Goal: Task Accomplishment & Management: Use online tool/utility

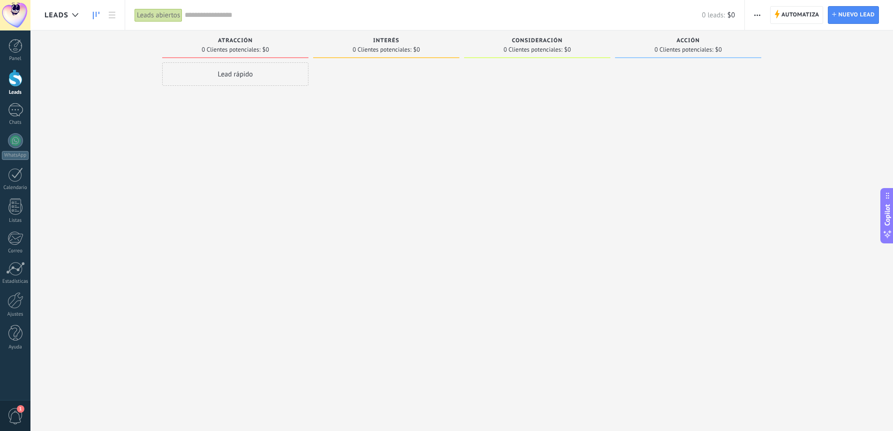
click at [376, 78] on div at bounding box center [386, 216] width 146 height 308
click at [85, 58] on div "Leads Entrantes Solicitudes: 0 0 0 0 0 0 0 0 0 Atracción 0 Clientes potenciales…" at bounding box center [469, 200] width 849 height 340
click at [802, 11] on span "Automatiza" at bounding box center [800, 15] width 38 height 17
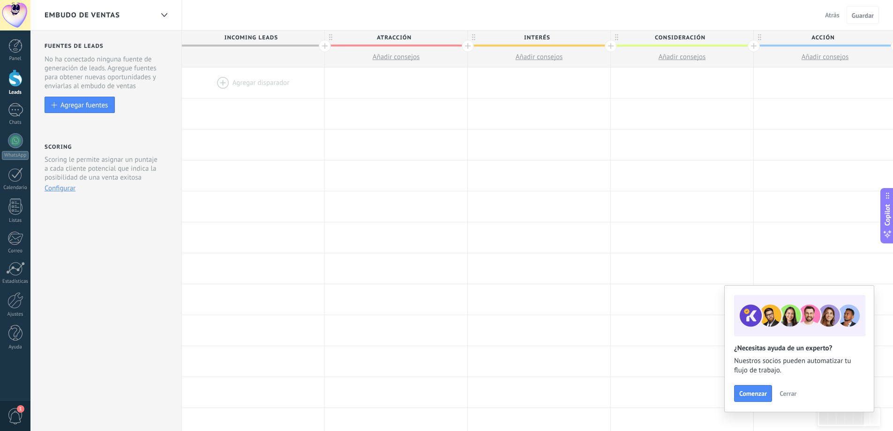
click at [271, 82] on div at bounding box center [253, 83] width 143 height 30
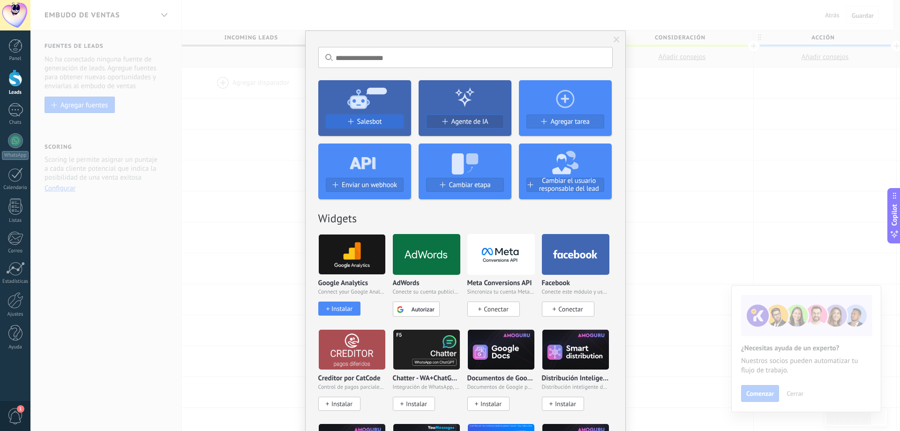
click at [371, 116] on button "Salesbot" at bounding box center [365, 121] width 78 height 14
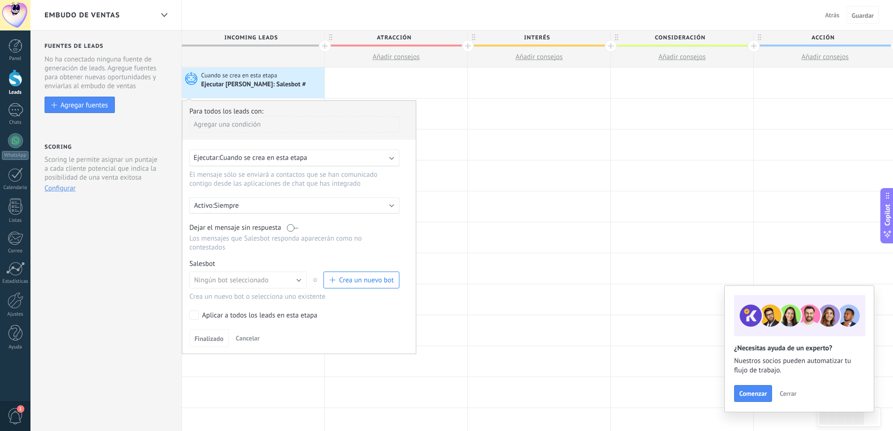
click at [250, 112] on div "Para todos los leads con:" at bounding box center [298, 111] width 219 height 9
click at [252, 126] on div "Agregar una condición" at bounding box center [294, 124] width 210 height 16
click at [261, 112] on div at bounding box center [298, 227] width 233 height 253
click at [250, 123] on div "Agregar una condición" at bounding box center [294, 124] width 210 height 16
click at [220, 174] on div "Fuente" at bounding box center [231, 176] width 73 height 13
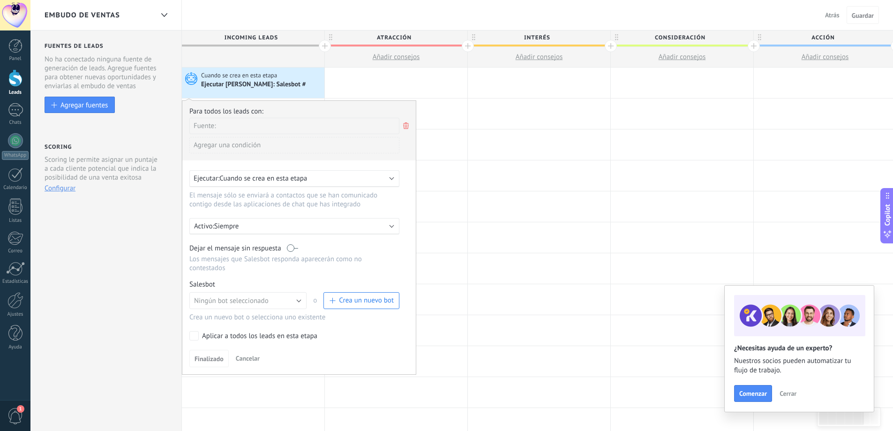
click at [232, 146] on div "Agregar una condición" at bounding box center [294, 145] width 210 height 16
click at [286, 130] on div at bounding box center [298, 237] width 233 height 273
click at [273, 299] on button "Ningún bot seleccionado" at bounding box center [247, 300] width 117 height 17
click at [356, 298] on span "Crea un nuevo bot" at bounding box center [366, 300] width 55 height 9
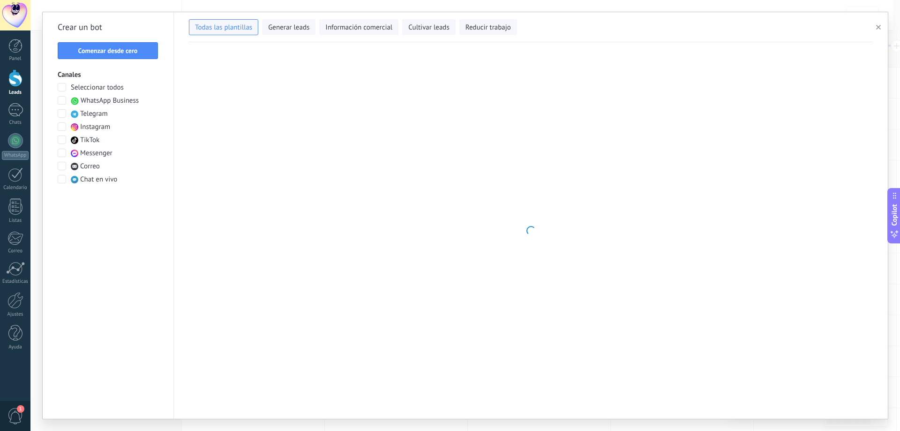
type input "**********"
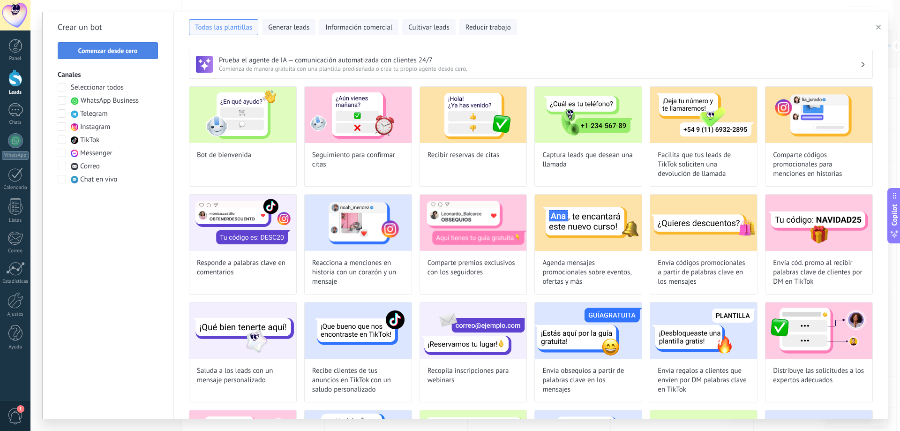
click at [120, 49] on span "Comenzar desde cero" at bounding box center [108, 50] width 60 height 7
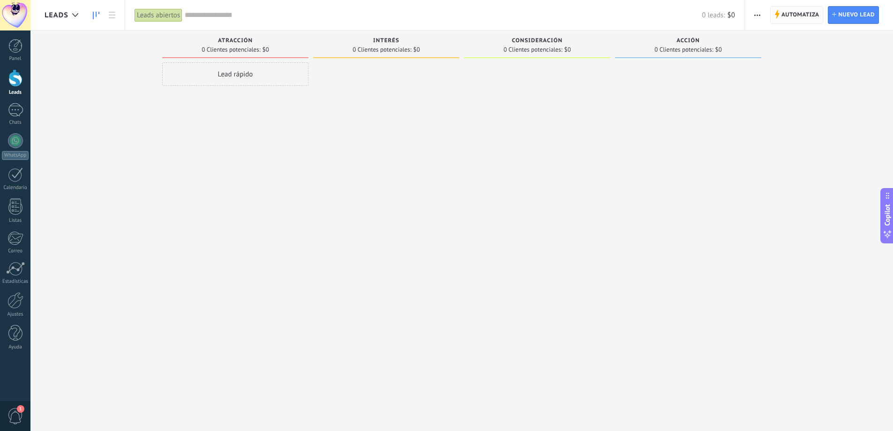
click at [787, 13] on span "Automatiza" at bounding box center [800, 15] width 38 height 17
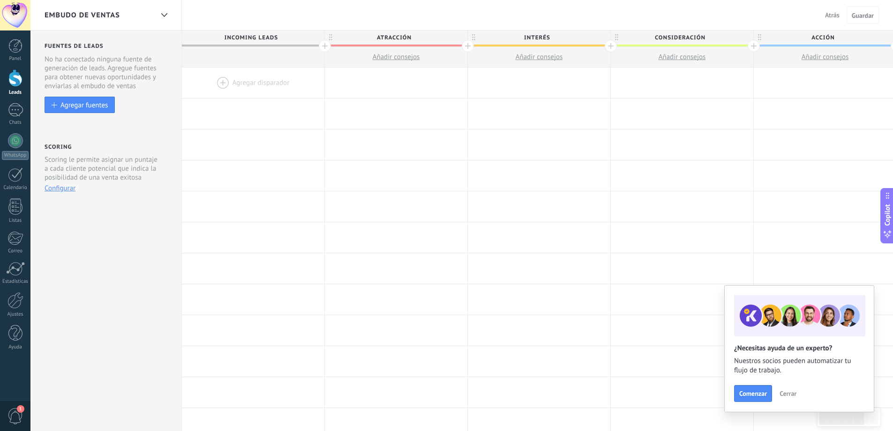
click at [253, 82] on div at bounding box center [253, 83] width 143 height 30
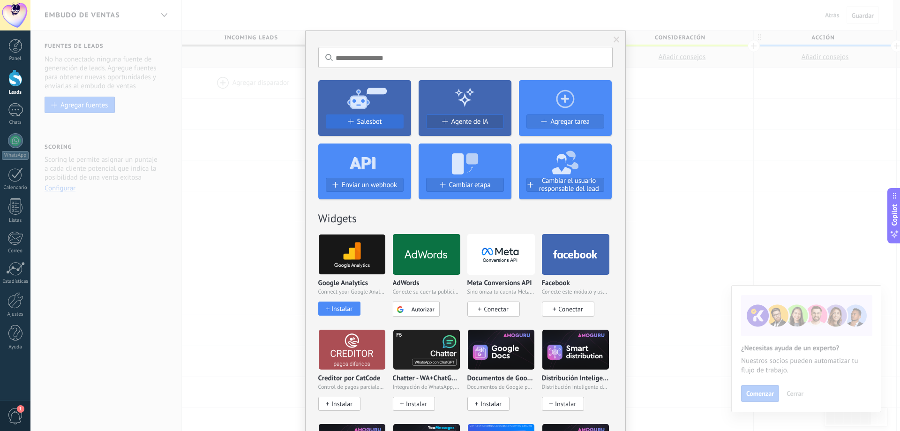
click at [364, 117] on button "Salesbot" at bounding box center [365, 121] width 78 height 14
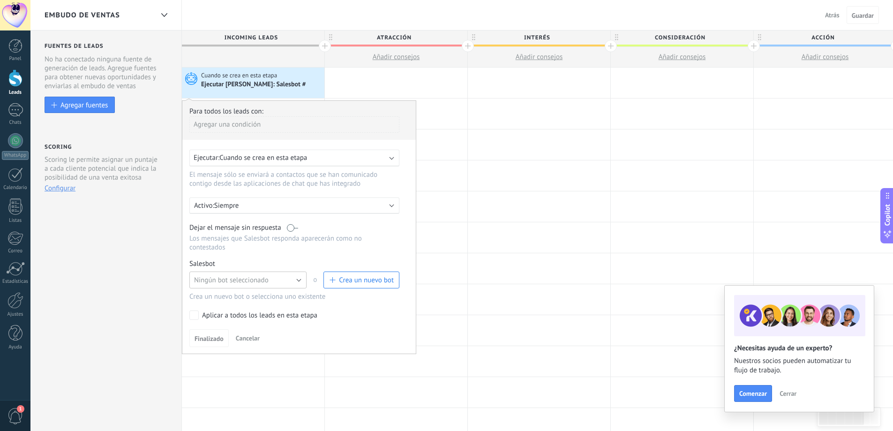
click at [283, 277] on button "Ningún bot seleccionado" at bounding box center [247, 279] width 117 height 17
click at [189, 314] on div "Para todos los leads con: [PERSON_NAME] una condición Ejecutar: Cuando se crea …" at bounding box center [299, 227] width 234 height 254
click at [353, 282] on span "Crea un nuevo bot" at bounding box center [366, 280] width 55 height 9
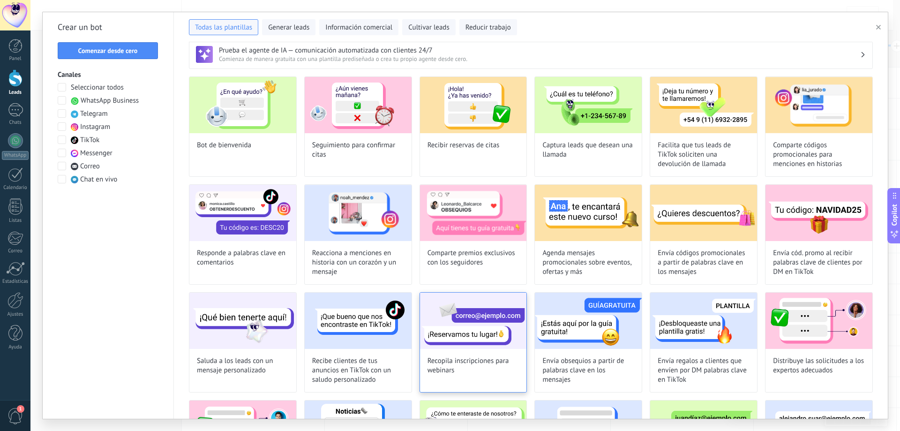
scroll to position [72, 0]
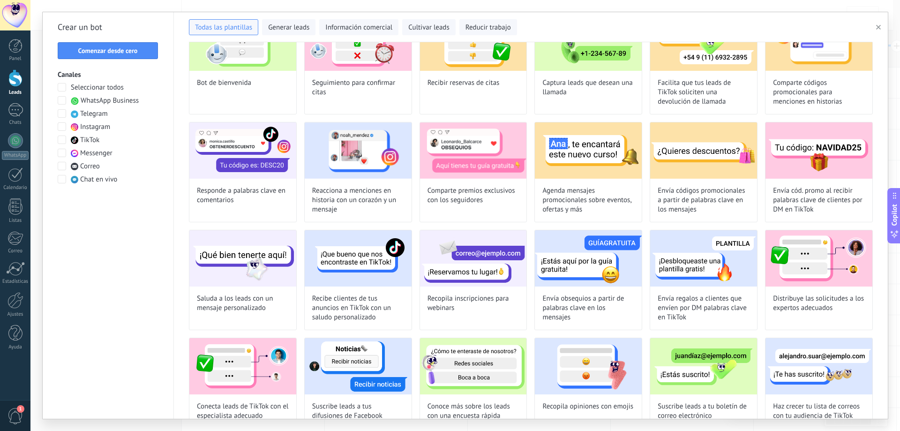
click at [457, 276] on img at bounding box center [473, 258] width 107 height 56
type input "**********"
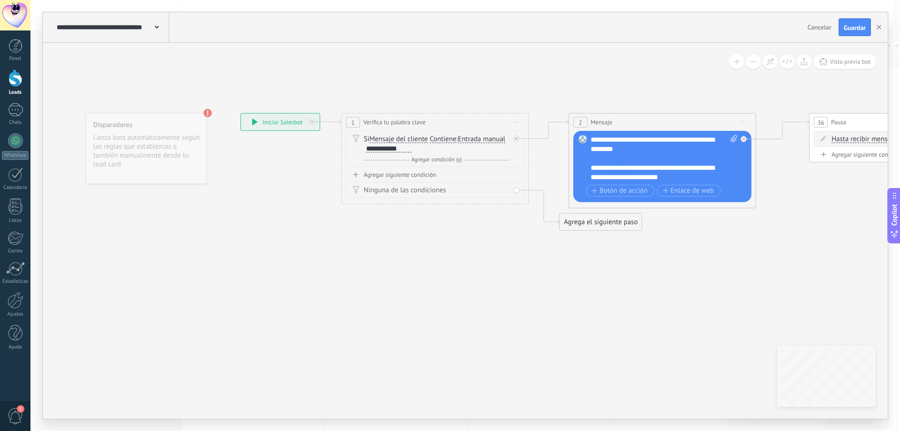
drag, startPoint x: 715, startPoint y: 275, endPoint x: 437, endPoint y: 292, distance: 278.1
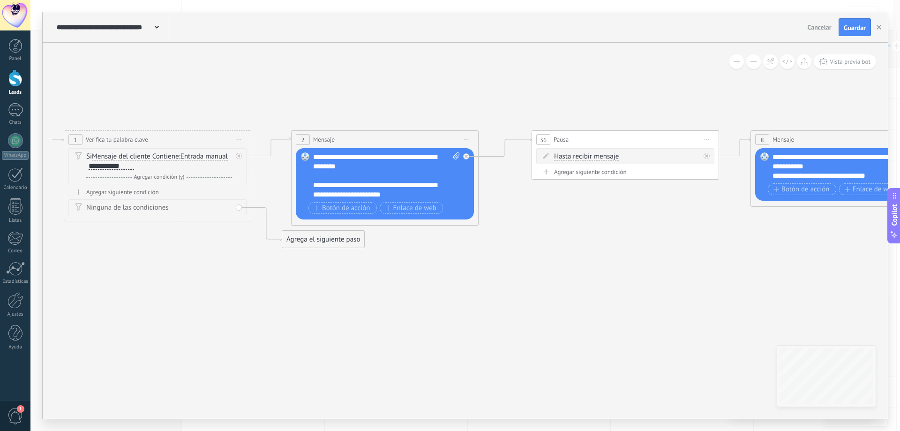
drag, startPoint x: 430, startPoint y: 279, endPoint x: 417, endPoint y: 272, distance: 14.9
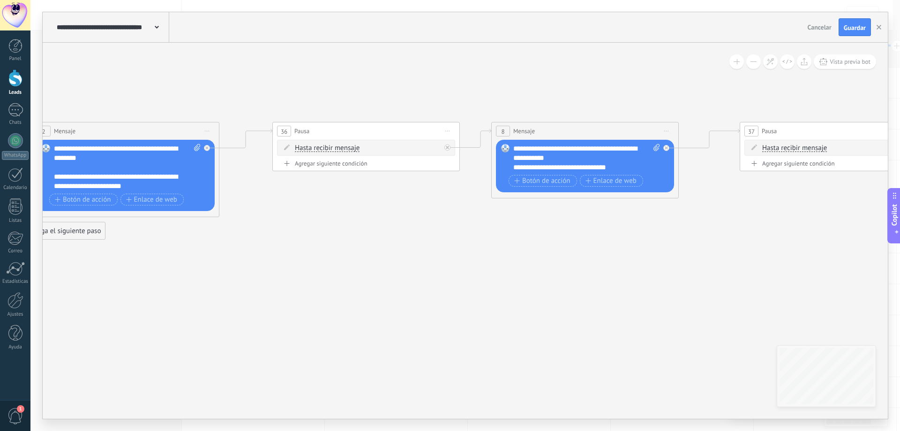
drag, startPoint x: 627, startPoint y: 272, endPoint x: 458, endPoint y: 245, distance: 171.3
click at [448, 246] on icon at bounding box center [686, 180] width 2435 height 586
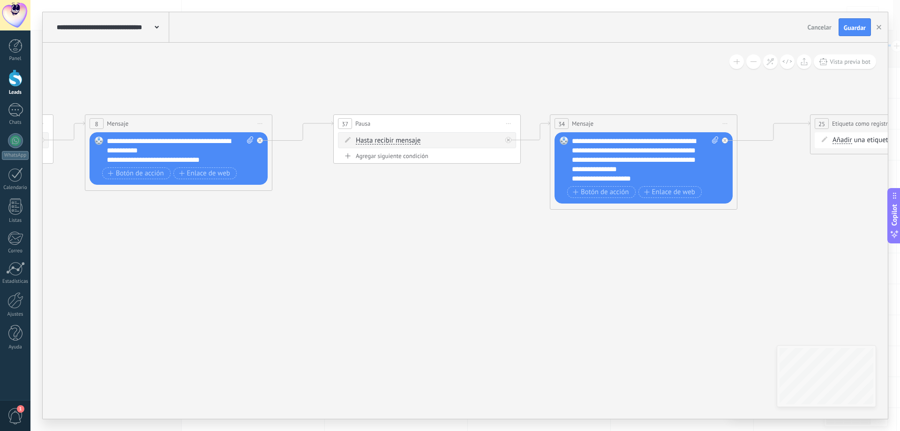
drag, startPoint x: 668, startPoint y: 247, endPoint x: 440, endPoint y: 265, distance: 228.6
click at [440, 265] on icon at bounding box center [280, 173] width 2435 height 586
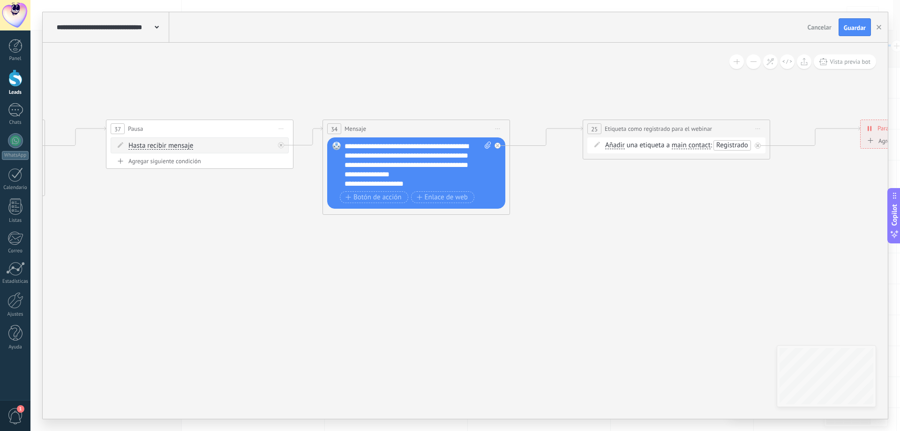
drag, startPoint x: 623, startPoint y: 262, endPoint x: 395, endPoint y: 267, distance: 227.4
click at [395, 267] on icon at bounding box center [52, 178] width 2435 height 586
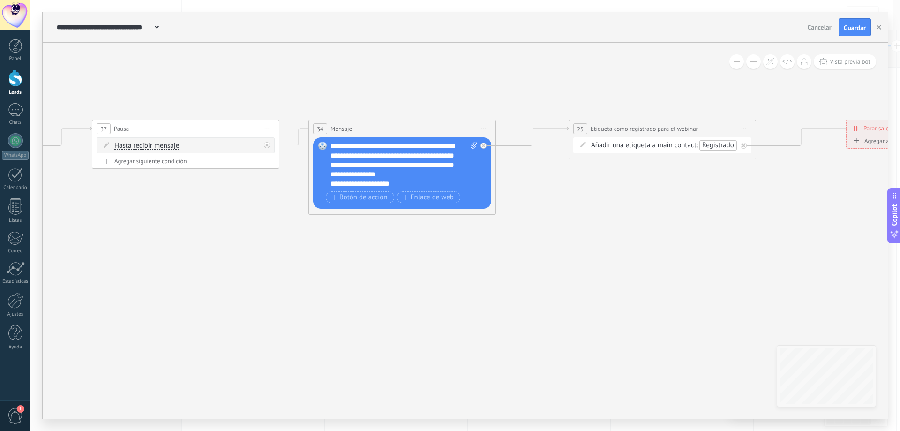
drag, startPoint x: 676, startPoint y: 262, endPoint x: 477, endPoint y: 262, distance: 199.7
click at [473, 263] on icon at bounding box center [38, 178] width 2435 height 586
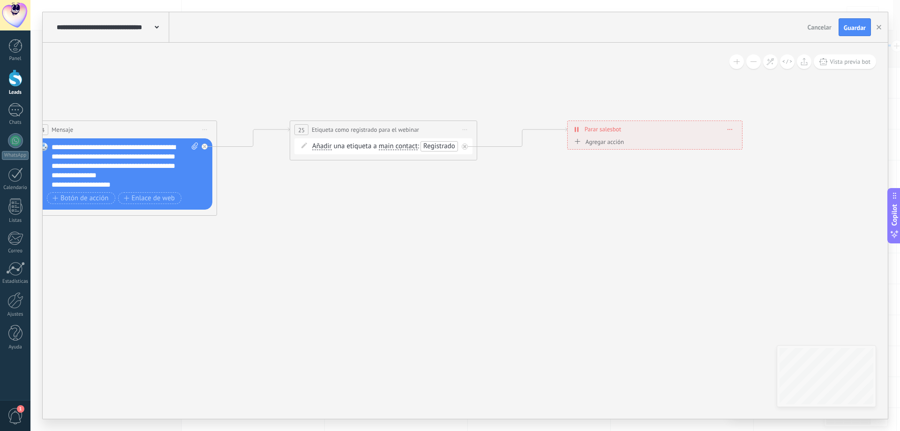
drag, startPoint x: 727, startPoint y: 256, endPoint x: 872, endPoint y: 256, distance: 144.9
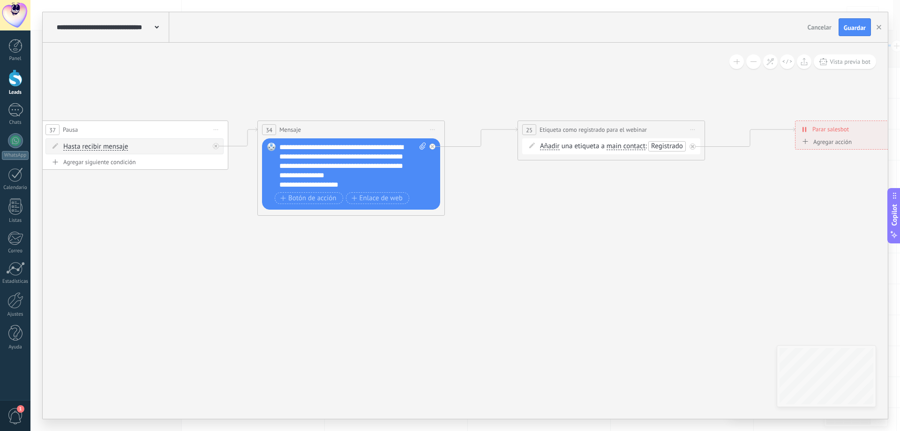
drag, startPoint x: 552, startPoint y: 255, endPoint x: 703, endPoint y: 258, distance: 151.0
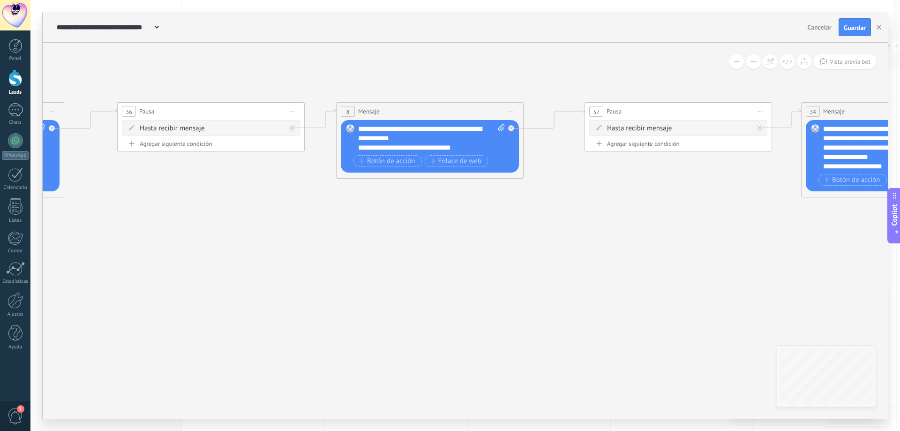
drag, startPoint x: 595, startPoint y: 246, endPoint x: 794, endPoint y: 245, distance: 199.2
click at [798, 243] on icon at bounding box center [531, 161] width 2435 height 586
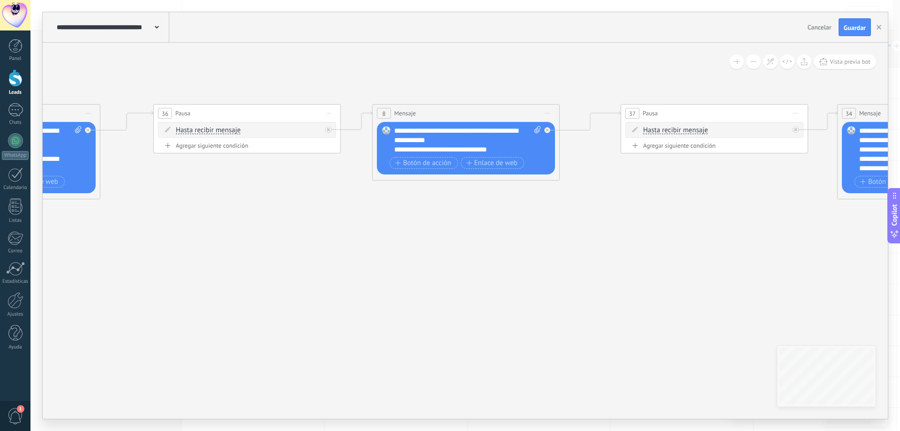
drag, startPoint x: 741, startPoint y: 244, endPoint x: 780, endPoint y: 255, distance: 39.8
click at [785, 250] on icon at bounding box center [567, 163] width 2435 height 586
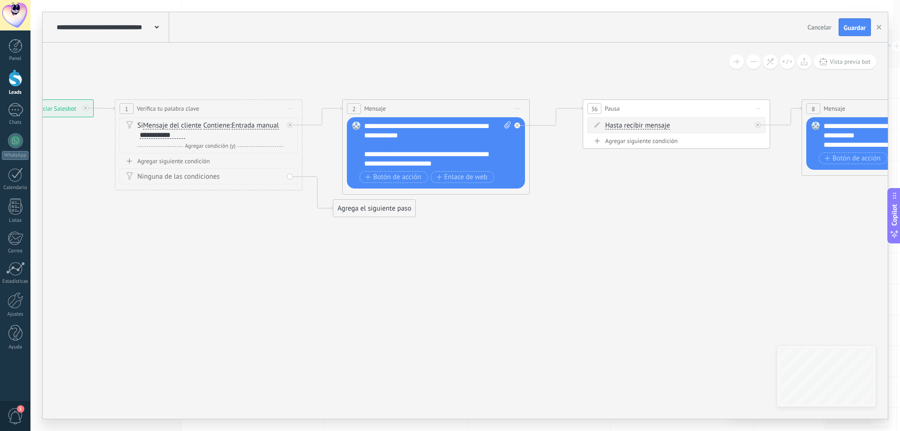
drag, startPoint x: 532, startPoint y: 256, endPoint x: 759, endPoint y: 254, distance: 227.4
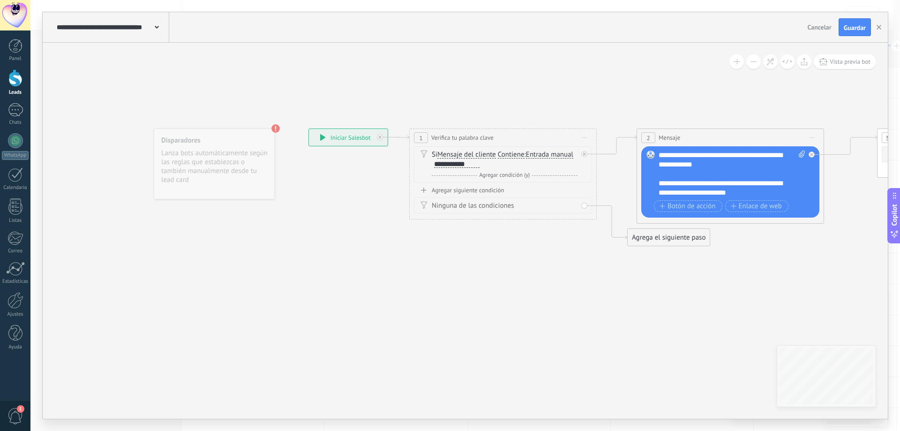
drag, startPoint x: 402, startPoint y: 256, endPoint x: 590, endPoint y: 283, distance: 189.9
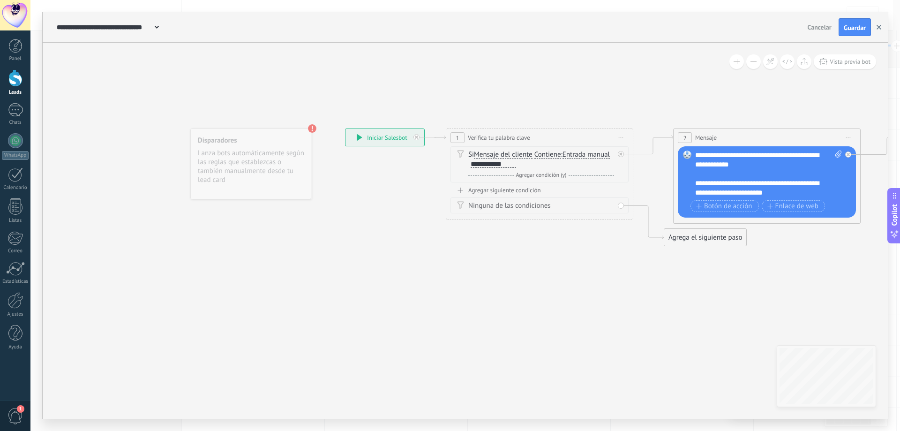
click at [880, 25] on icon "button" at bounding box center [879, 27] width 5 height 5
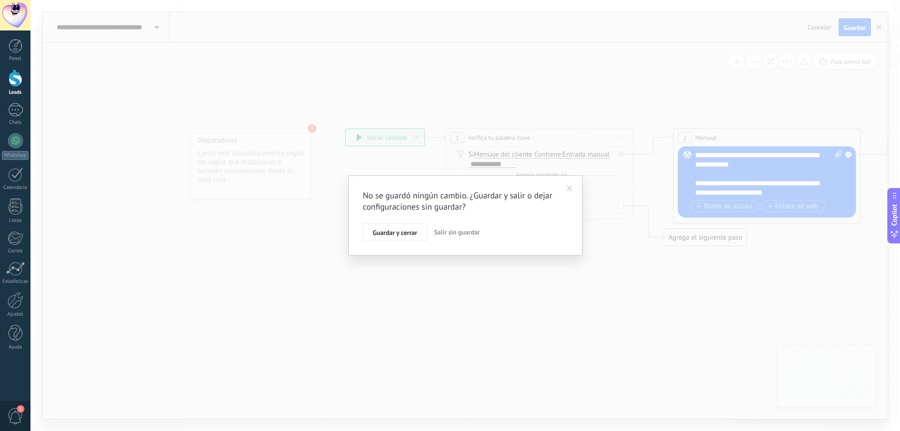
click at [453, 231] on span "Salir sin guardar" at bounding box center [457, 232] width 46 height 8
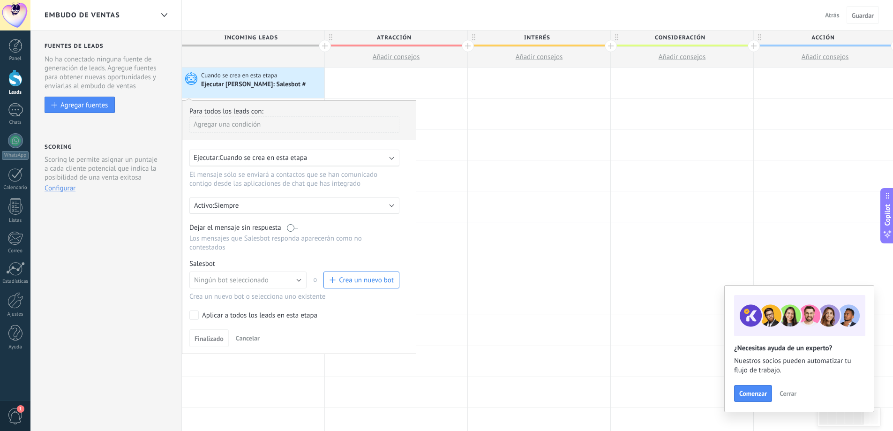
click at [367, 278] on span "Crea un nuevo bot" at bounding box center [366, 280] width 55 height 9
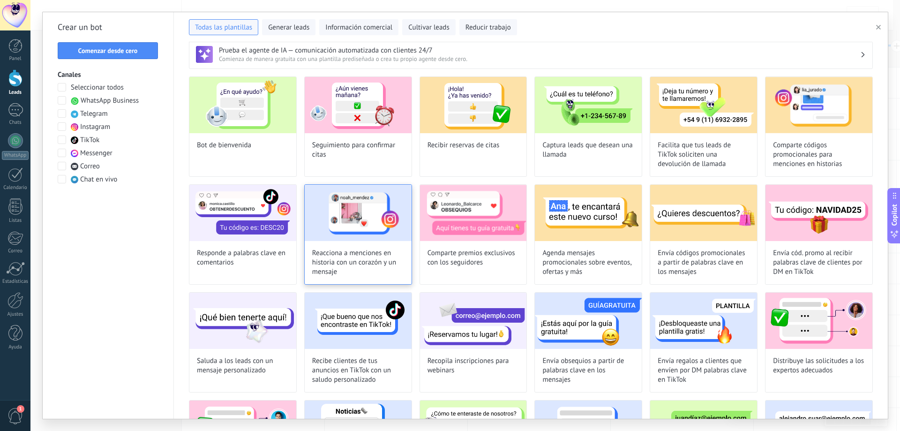
scroll to position [0, 0]
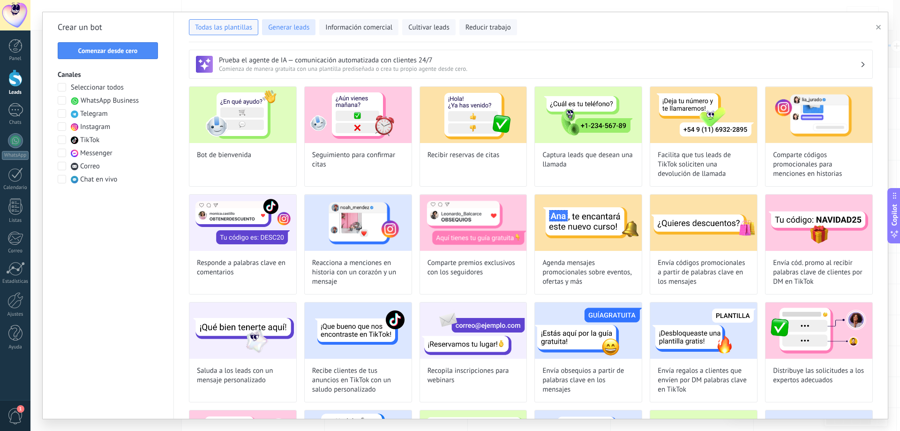
click at [284, 22] on button "Generar leads" at bounding box center [288, 27] width 53 height 16
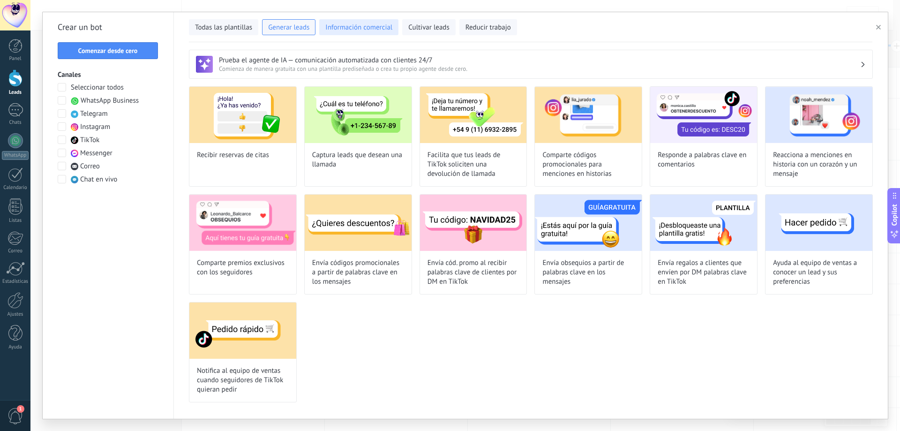
click at [345, 26] on span "Información comercial" at bounding box center [358, 27] width 67 height 9
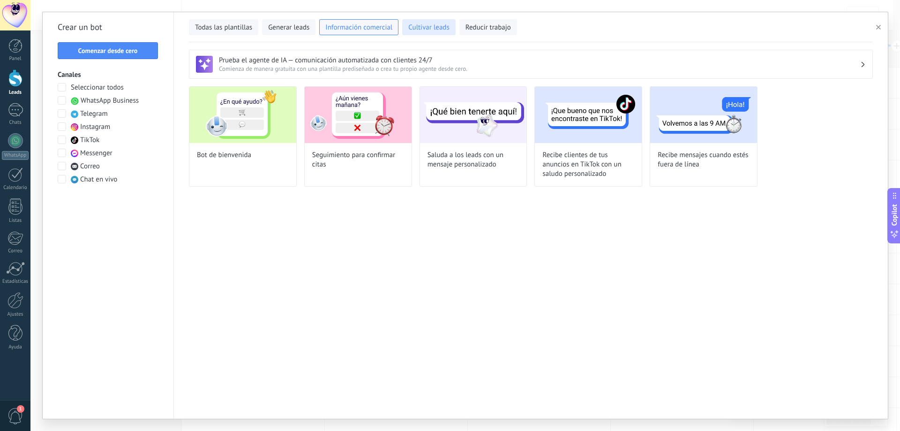
click at [421, 23] on span "Cultivar leads" at bounding box center [428, 27] width 41 height 9
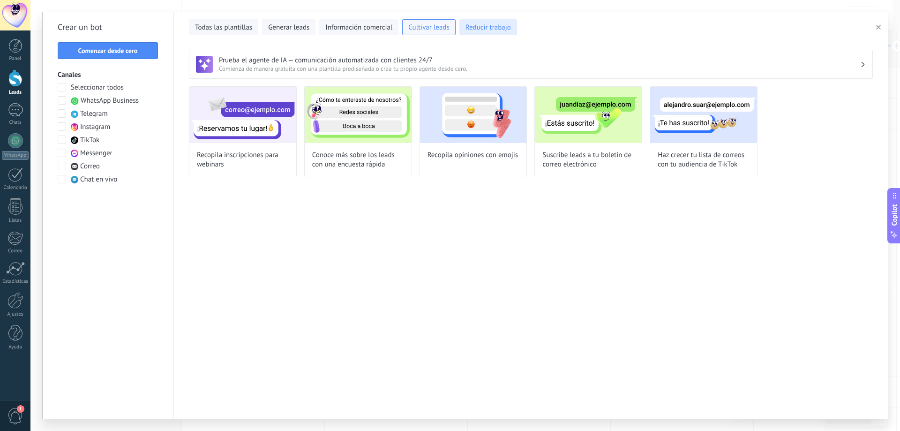
click at [481, 23] on span "Reducir trabajo" at bounding box center [488, 27] width 45 height 9
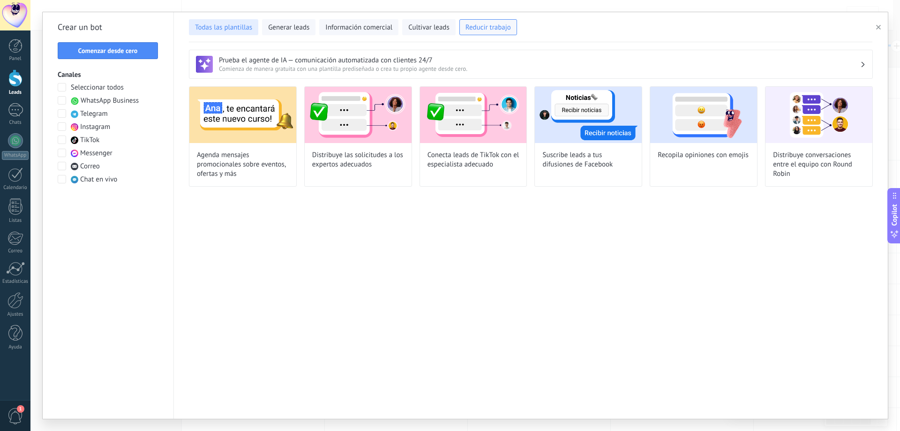
click at [234, 28] on span "Todas las plantillas" at bounding box center [223, 27] width 57 height 9
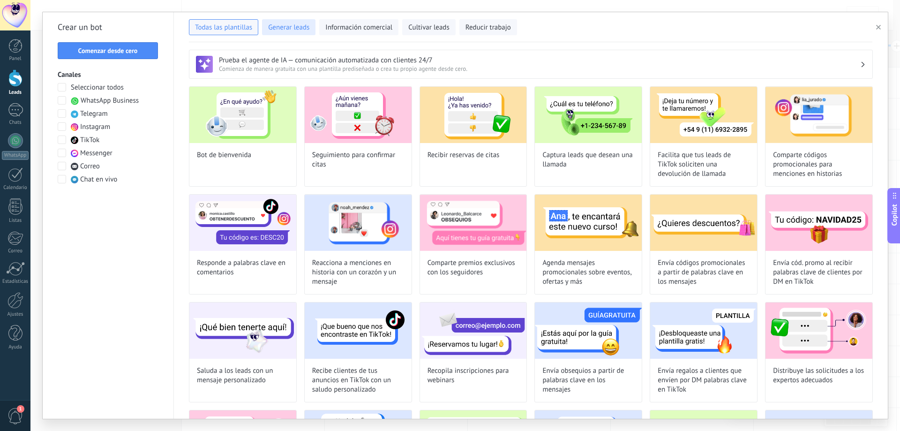
click at [293, 27] on span "Generar leads" at bounding box center [288, 27] width 41 height 9
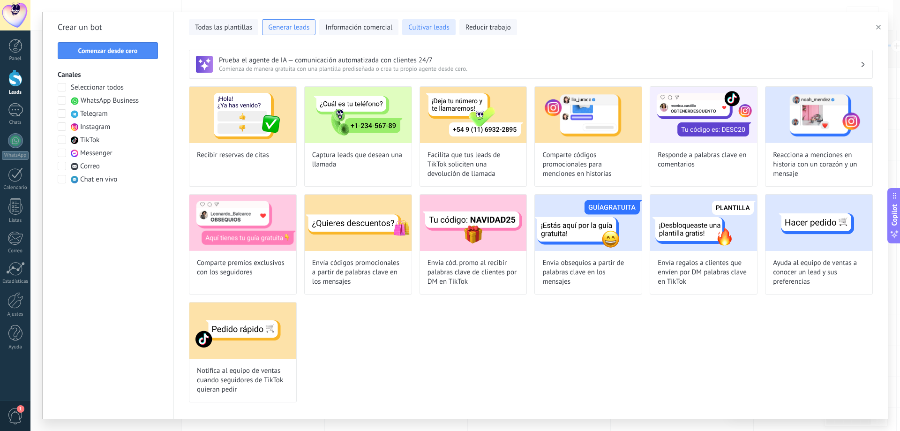
click at [431, 30] on span "Cultivar leads" at bounding box center [428, 27] width 41 height 9
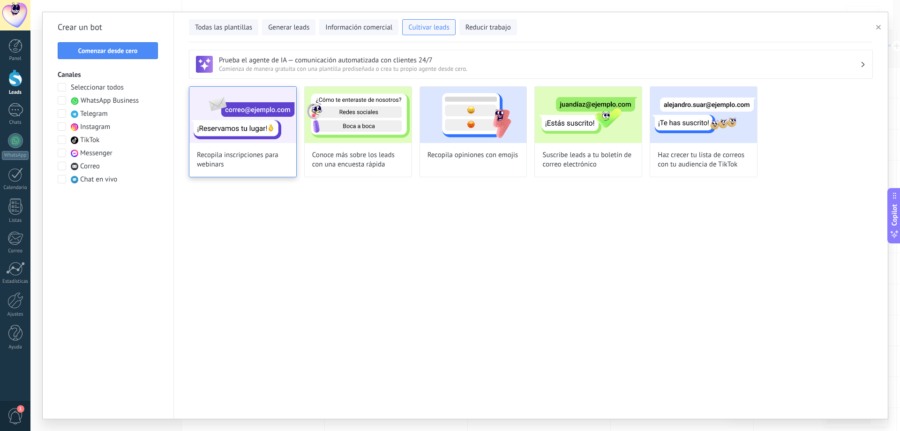
click at [241, 125] on img at bounding box center [242, 115] width 107 height 56
type input "**********"
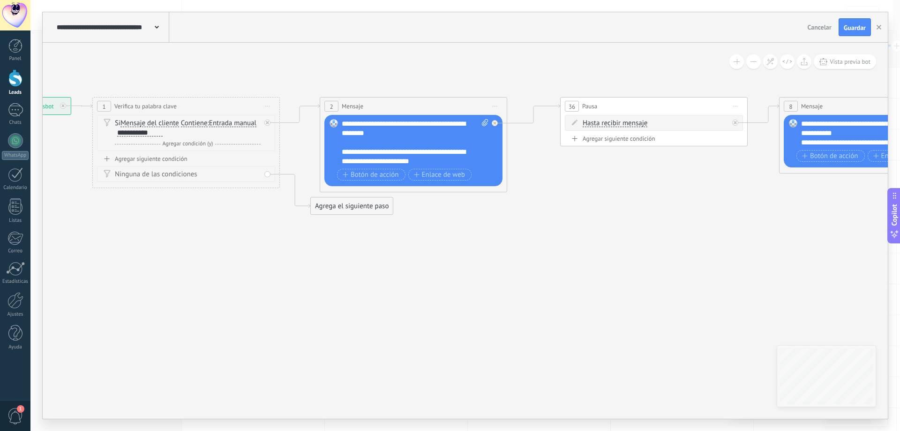
drag, startPoint x: 732, startPoint y: 253, endPoint x: 482, endPoint y: 237, distance: 250.8
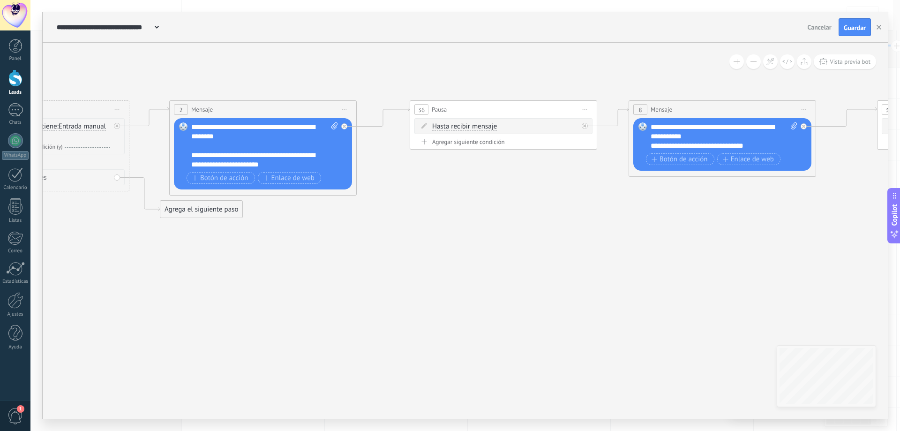
drag, startPoint x: 647, startPoint y: 215, endPoint x: 496, endPoint y: 218, distance: 150.5
click at [496, 218] on icon at bounding box center [824, 159] width 2435 height 586
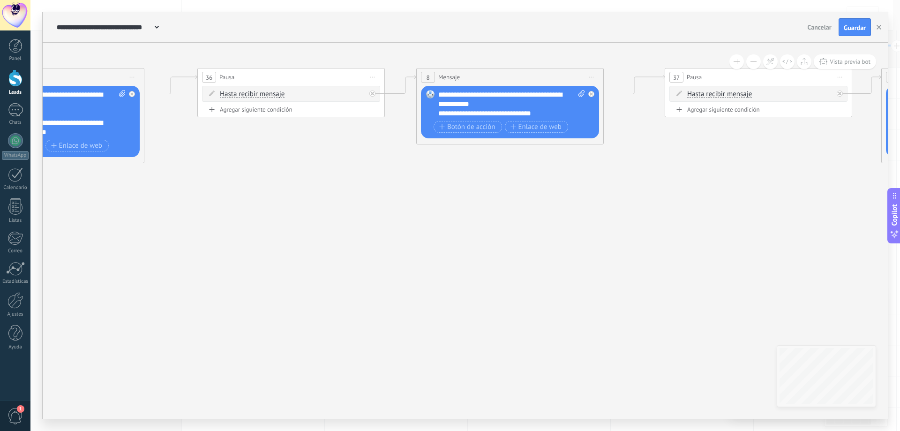
drag, startPoint x: 676, startPoint y: 217, endPoint x: 491, endPoint y: 185, distance: 187.5
click at [462, 185] on icon at bounding box center [611, 127] width 2435 height 586
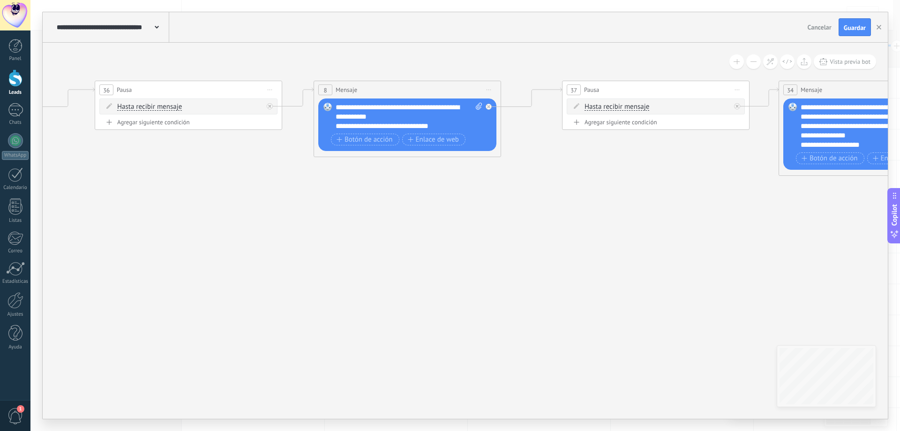
drag, startPoint x: 729, startPoint y: 195, endPoint x: 646, endPoint y: 207, distance: 82.9
click at [619, 208] on icon at bounding box center [509, 139] width 2435 height 586
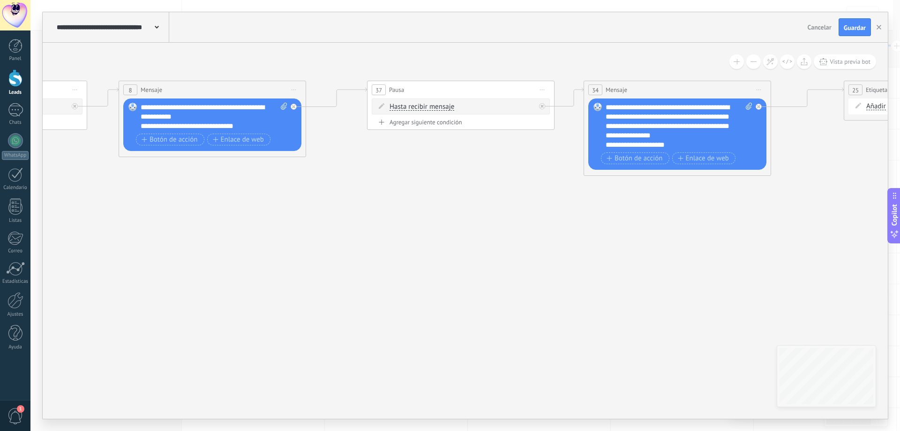
drag, startPoint x: 780, startPoint y: 217, endPoint x: 590, endPoint y: 214, distance: 189.9
click at [590, 214] on icon at bounding box center [314, 139] width 2435 height 586
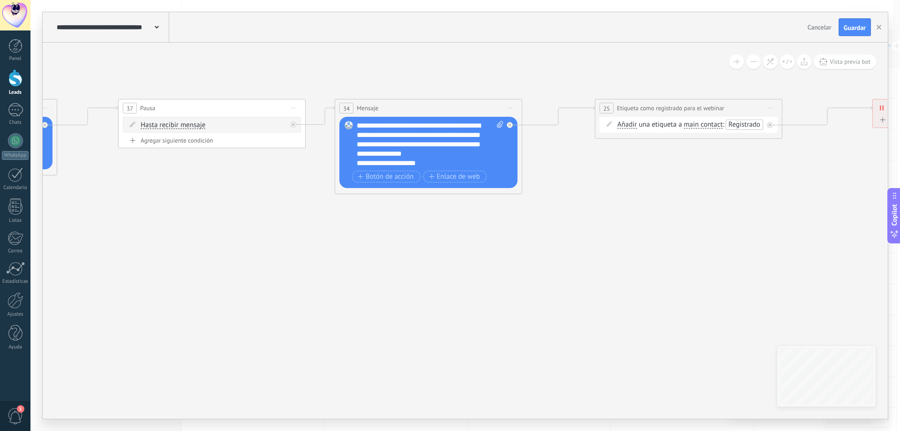
drag, startPoint x: 727, startPoint y: 219, endPoint x: 495, endPoint y: 238, distance: 232.8
click at [495, 238] on icon at bounding box center [65, 158] width 2435 height 586
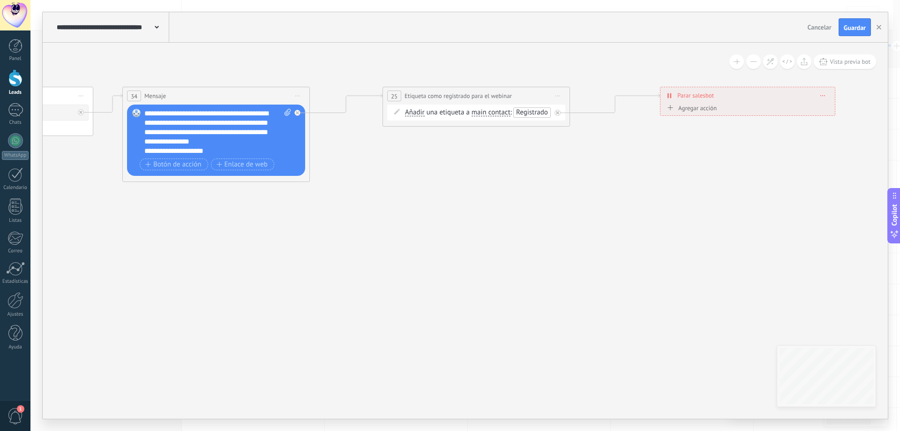
drag, startPoint x: 733, startPoint y: 232, endPoint x: 520, endPoint y: 219, distance: 213.2
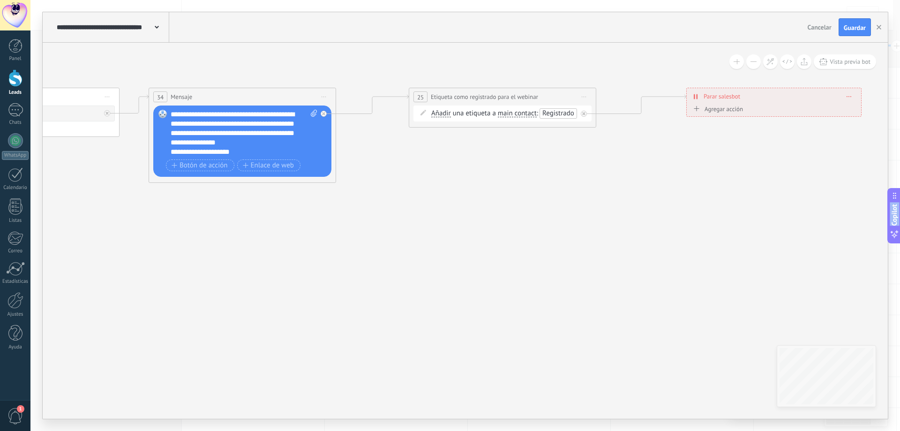
drag, startPoint x: 734, startPoint y: 212, endPoint x: 795, endPoint y: 213, distance: 61.0
click at [893, 213] on html ".abecls-1,.abecls-2{fill-rule:evenodd}.abecls-2{fill:#fff} .abhcls-1{fill:none}…" at bounding box center [450, 215] width 900 height 431
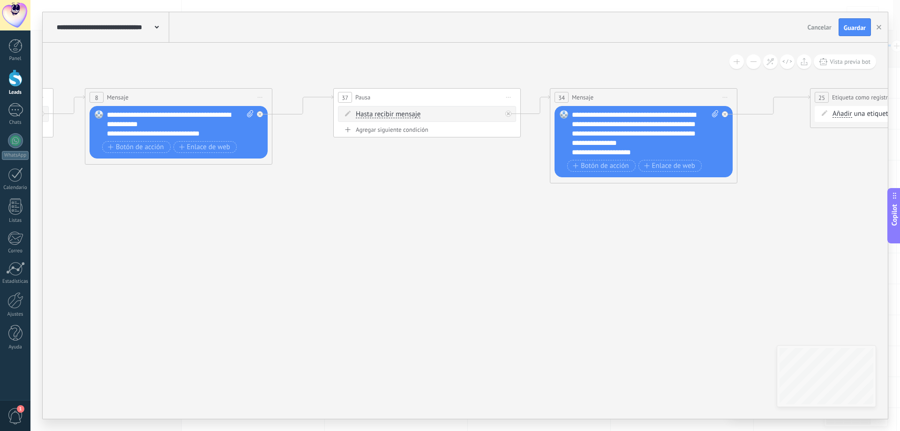
drag, startPoint x: 732, startPoint y: 213, endPoint x: 944, endPoint y: 213, distance: 211.9
click at [893, 213] on html ".abecls-1,.abecls-2{fill-rule:evenodd}.abecls-2{fill:#fff} .abhcls-1{fill:none}…" at bounding box center [450, 215] width 900 height 431
click at [879, 26] on icon "button" at bounding box center [879, 27] width 5 height 5
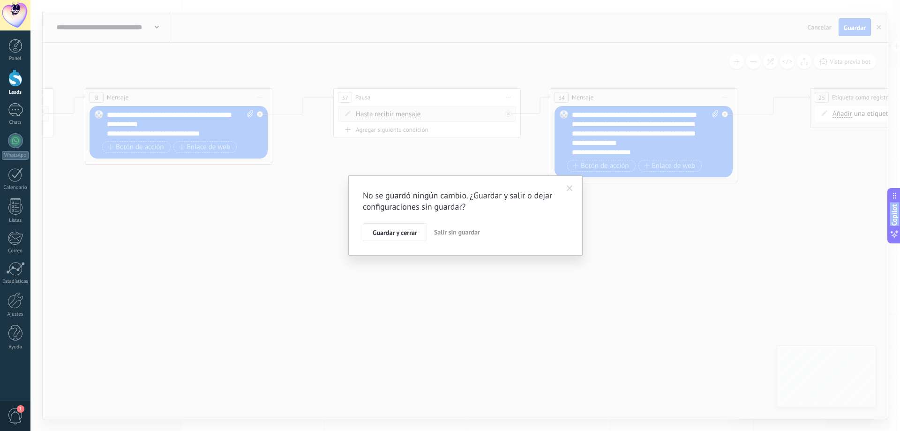
click at [452, 235] on span "Salir sin guardar" at bounding box center [457, 232] width 46 height 8
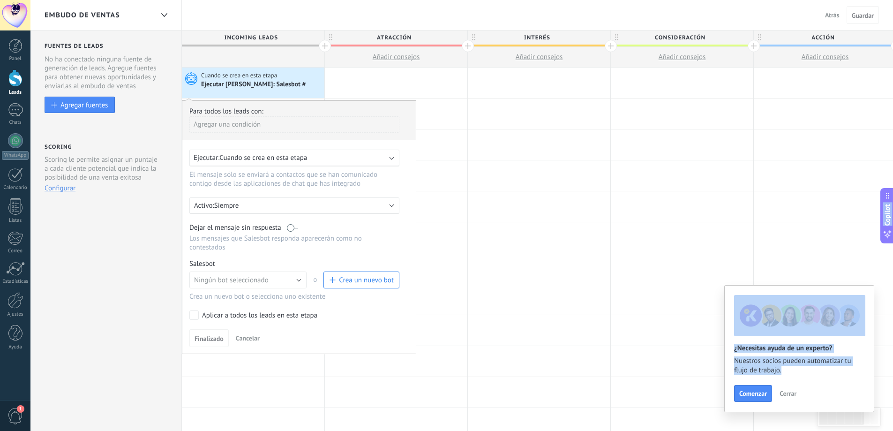
click at [352, 278] on span "Crea un nuevo bot" at bounding box center [366, 280] width 55 height 9
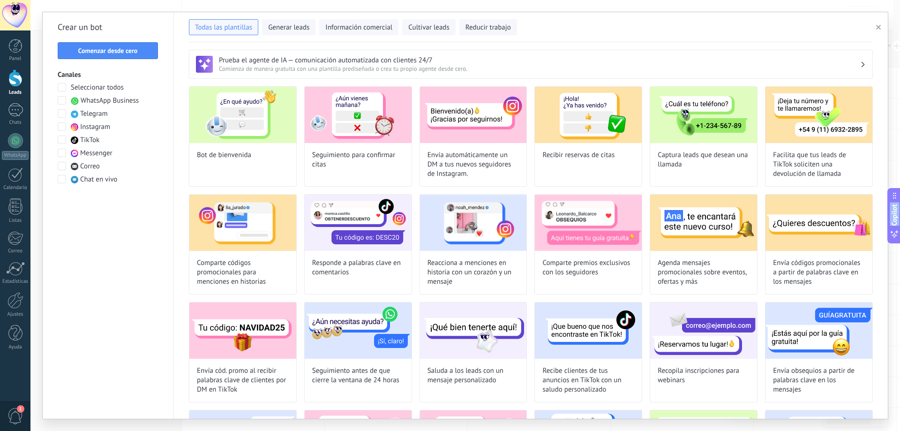
type input "**********"
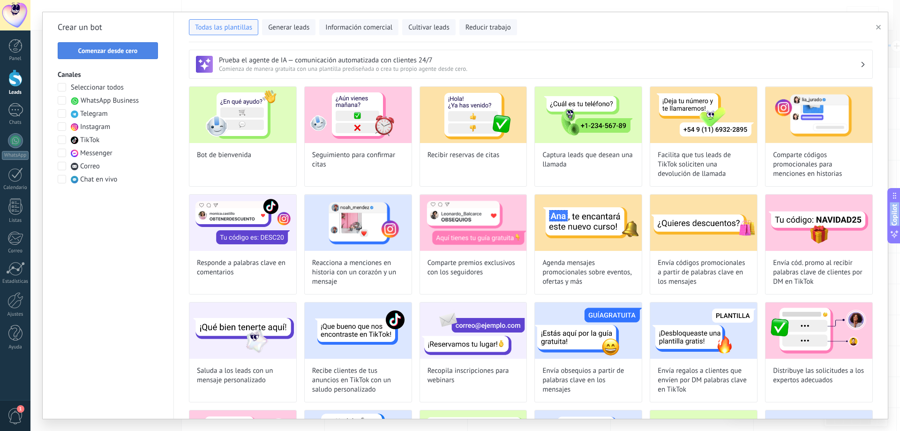
click at [104, 49] on span "Comenzar desde cero" at bounding box center [108, 50] width 60 height 7
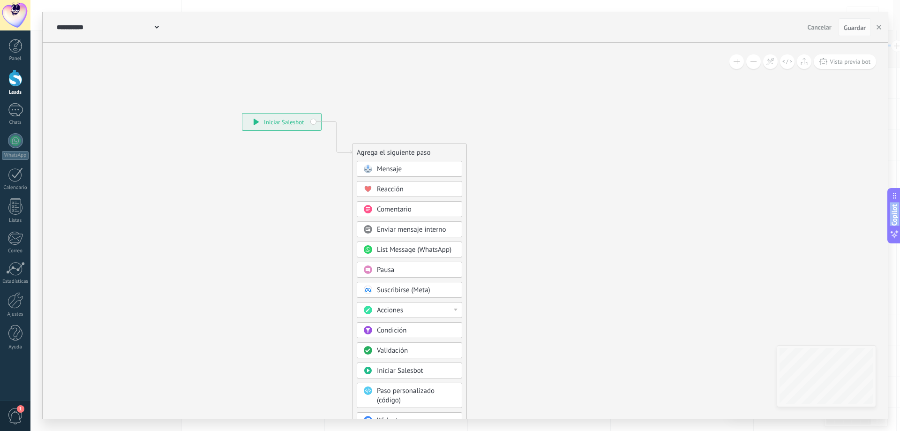
click at [398, 164] on div "Mensaje" at bounding box center [409, 169] width 105 height 16
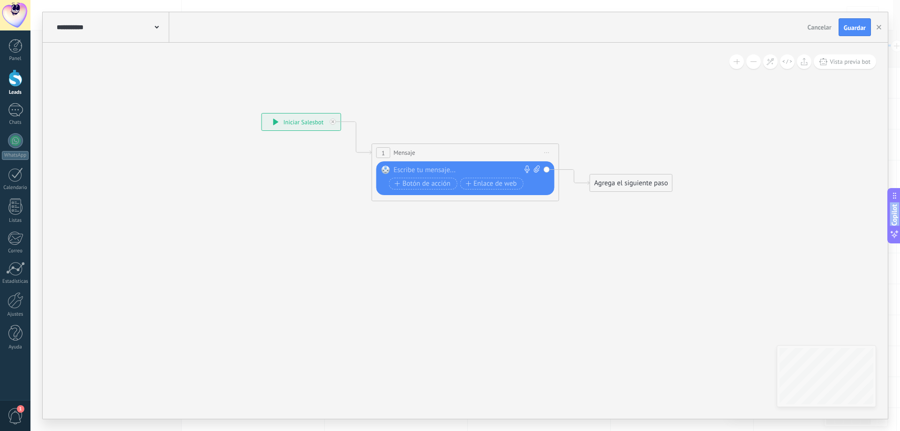
click at [547, 151] on span "Iniciar vista previa aquí Cambiar nombre Duplicar [GEOGRAPHIC_DATA]" at bounding box center [547, 153] width 15 height 14
click at [480, 152] on div "1 Mensaje ******* (a): Todos los contactos - canales seleccionados Todos los co…" at bounding box center [465, 152] width 187 height 17
click at [534, 152] on div "1 Mensaje ******* (a): Todos los contactos - canales seleccionados Todos los co…" at bounding box center [465, 152] width 187 height 17
click at [303, 122] on div "**********" at bounding box center [301, 121] width 79 height 17
click at [546, 151] on span "Iniciar vista previa aquí Cambiar nombre Duplicar [GEOGRAPHIC_DATA]" at bounding box center [547, 153] width 15 height 14
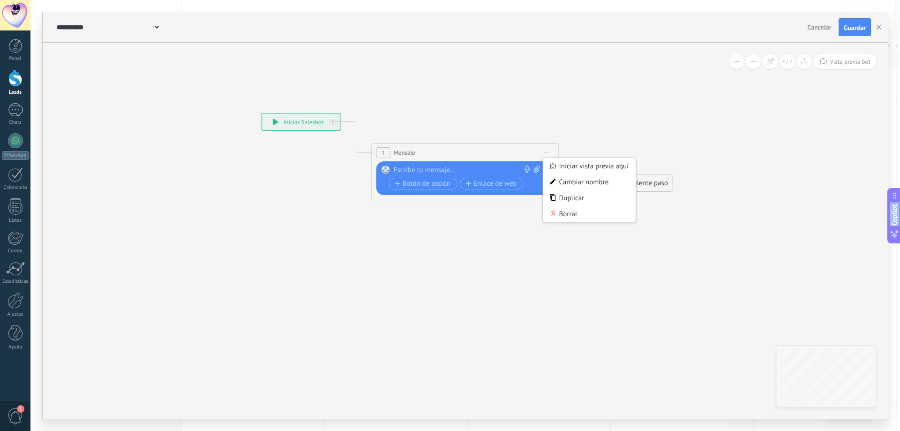
click at [466, 150] on div "1 Mensaje ******* (a): Todos los contactos - canales seleccionados Todos los co…" at bounding box center [465, 152] width 187 height 17
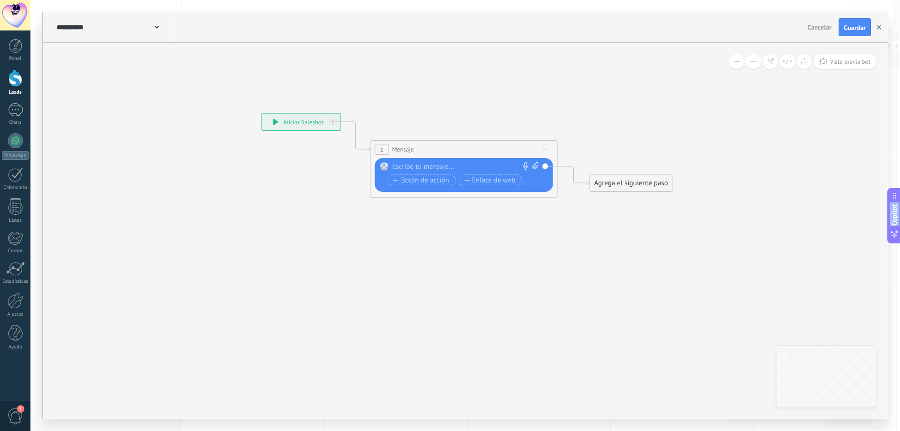
click at [878, 26] on use "button" at bounding box center [879, 27] width 5 height 5
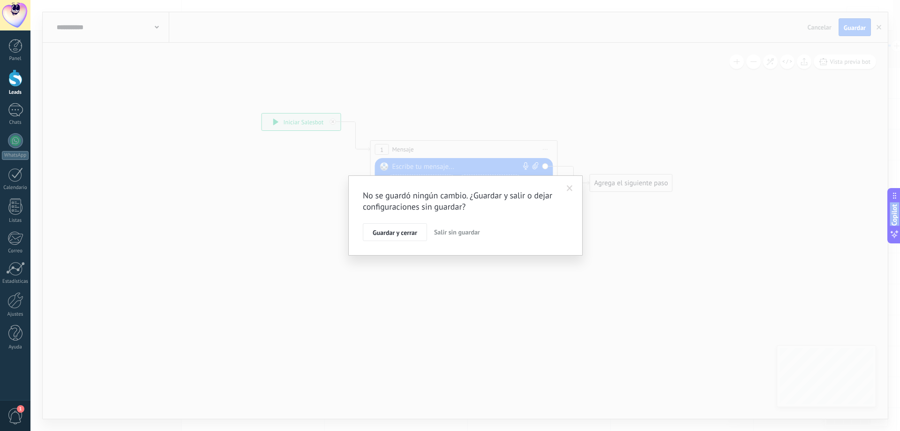
click at [472, 230] on span "Salir sin guardar" at bounding box center [457, 232] width 46 height 8
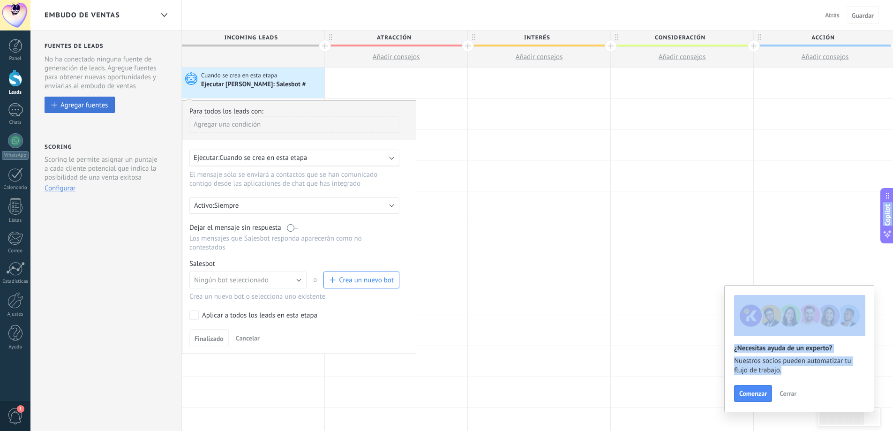
click at [78, 102] on div "Agregar fuentes" at bounding box center [83, 105] width 47 height 8
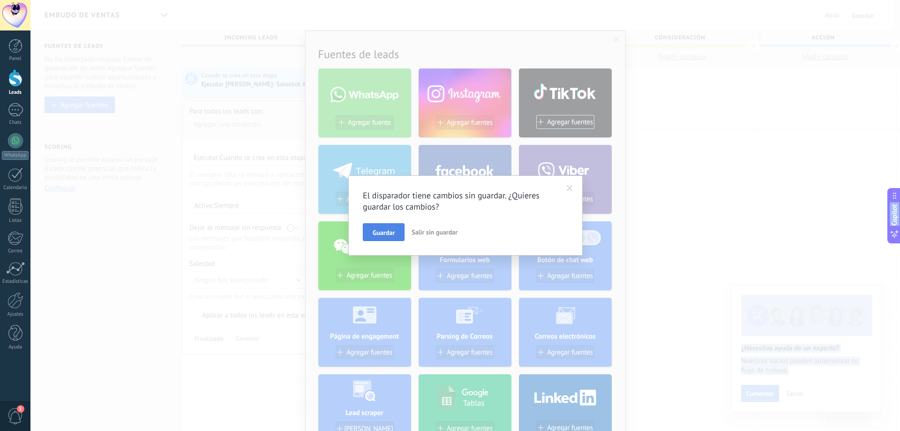
click at [381, 231] on span "Guardar" at bounding box center [384, 232] width 22 height 7
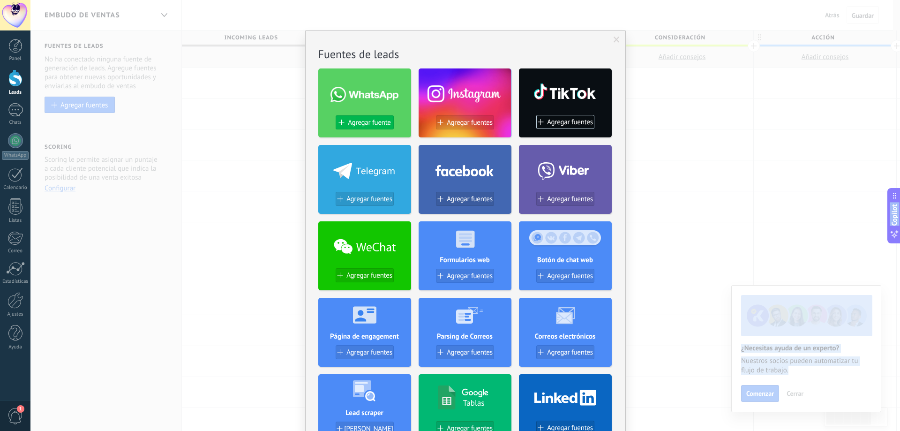
click at [370, 124] on span "Agregar fuente" at bounding box center [369, 123] width 43 height 8
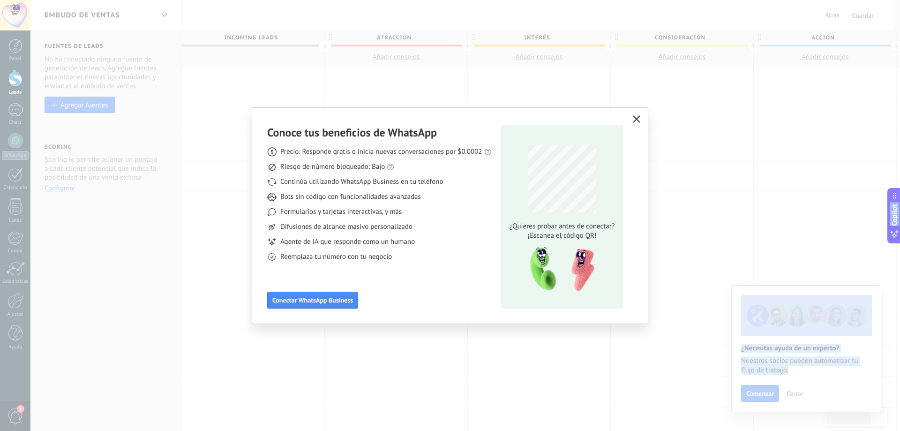
click at [638, 120] on icon "button" at bounding box center [637, 119] width 8 height 8
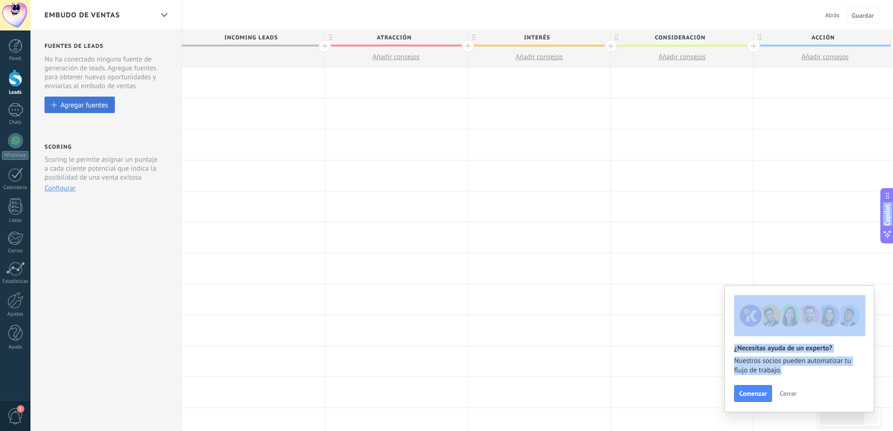
click at [86, 107] on div "Agregar fuentes" at bounding box center [83, 105] width 47 height 8
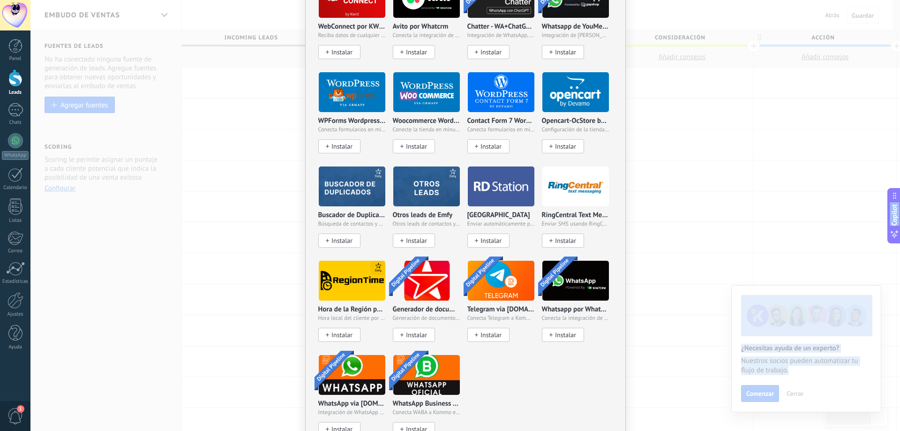
scroll to position [625, 0]
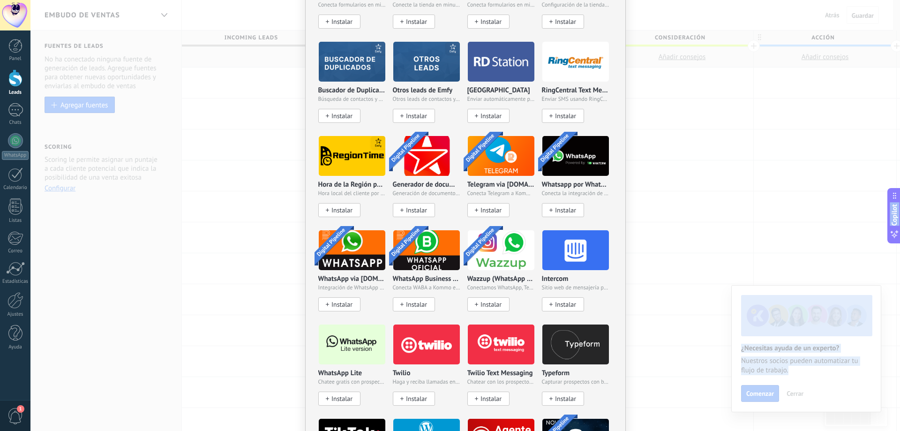
click at [339, 396] on span "Instalar" at bounding box center [341, 399] width 21 height 8
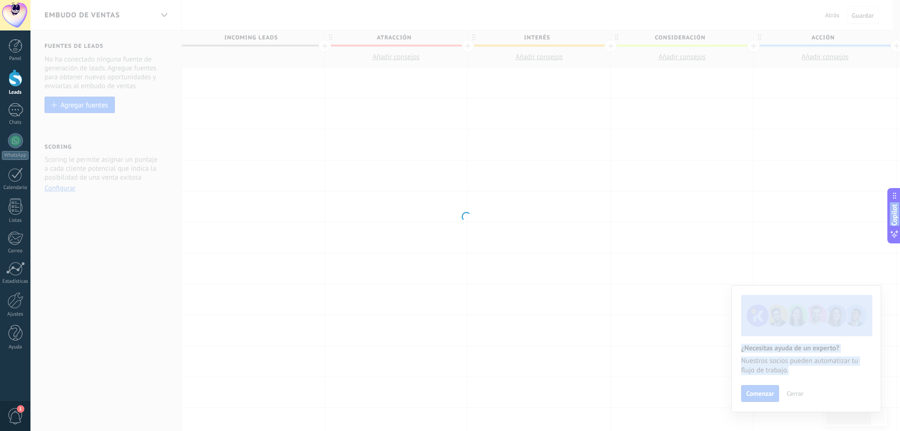
scroll to position [0, 0]
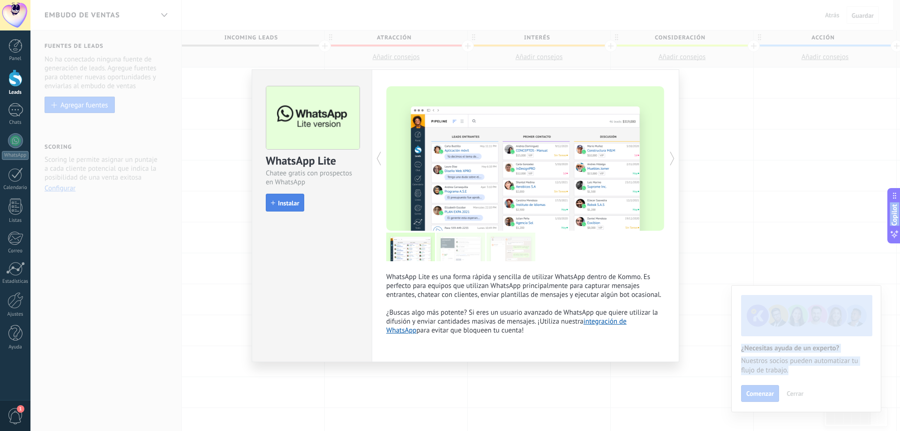
click at [281, 202] on span "Instalar" at bounding box center [288, 203] width 21 height 7
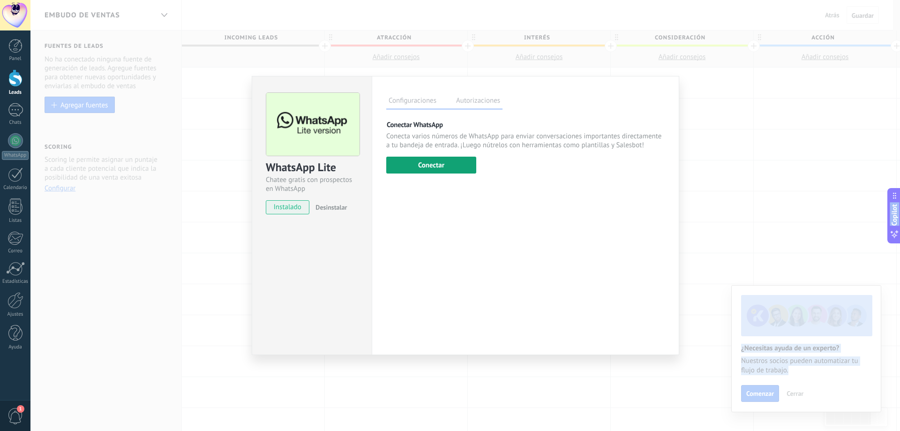
click at [441, 163] on button "Conectar" at bounding box center [431, 165] width 90 height 17
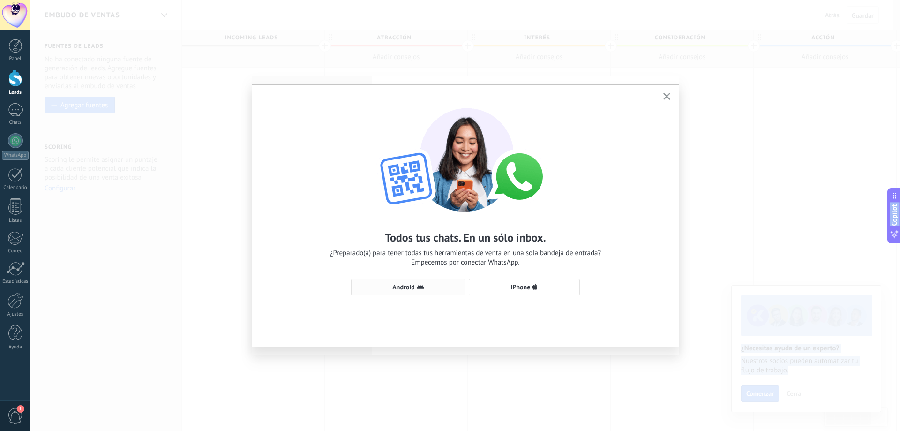
click at [422, 287] on use "button" at bounding box center [421, 287] width 8 height 4
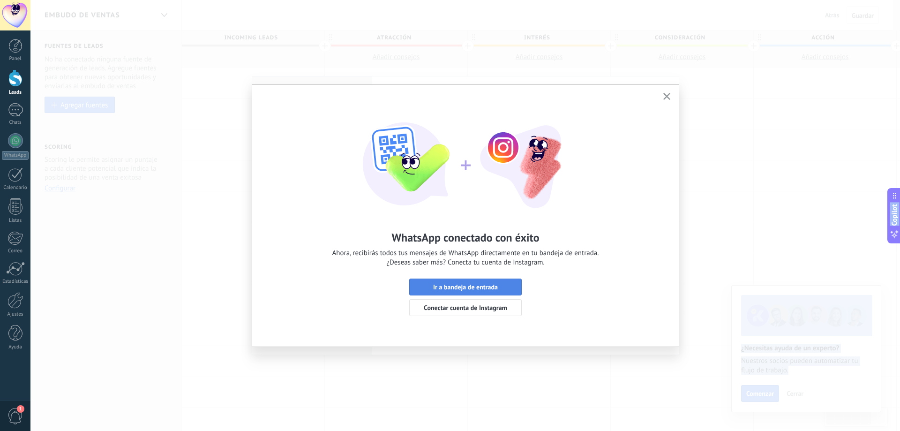
click at [474, 284] on span "Ir a bandeja de entrada" at bounding box center [465, 287] width 65 height 7
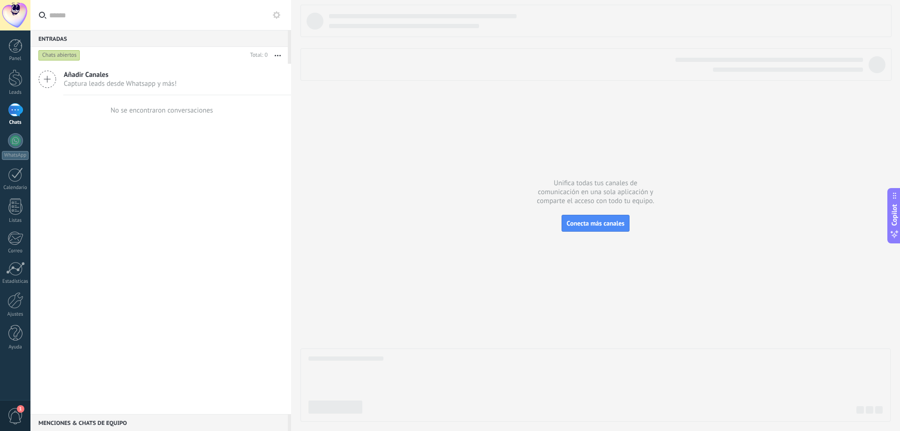
drag, startPoint x: 407, startPoint y: 138, endPoint x: 299, endPoint y: 111, distance: 111.7
click at [395, 135] on div at bounding box center [596, 213] width 590 height 417
click at [98, 16] on input "text" at bounding box center [166, 15] width 234 height 30
click at [15, 307] on div at bounding box center [16, 300] width 16 height 16
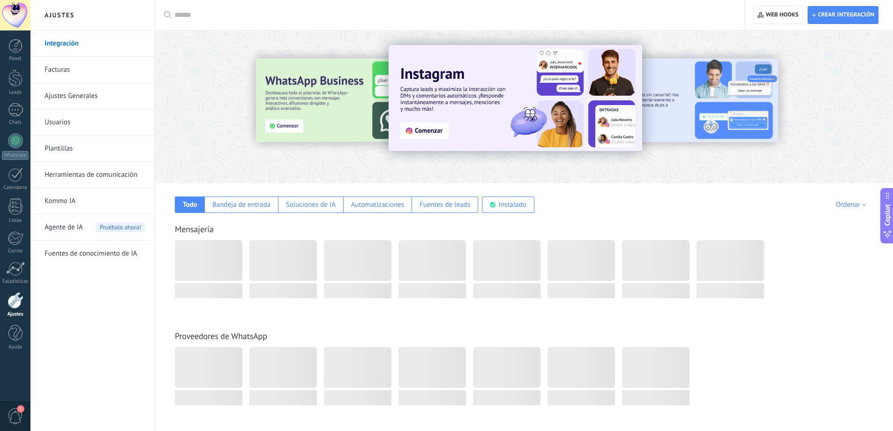
click at [105, 173] on link "Herramientas de comunicación" at bounding box center [95, 175] width 100 height 26
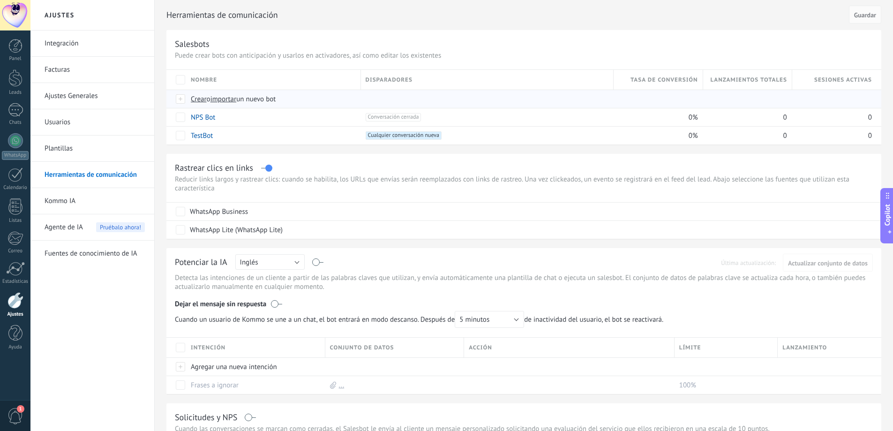
click at [197, 98] on span "Crear" at bounding box center [199, 99] width 16 height 9
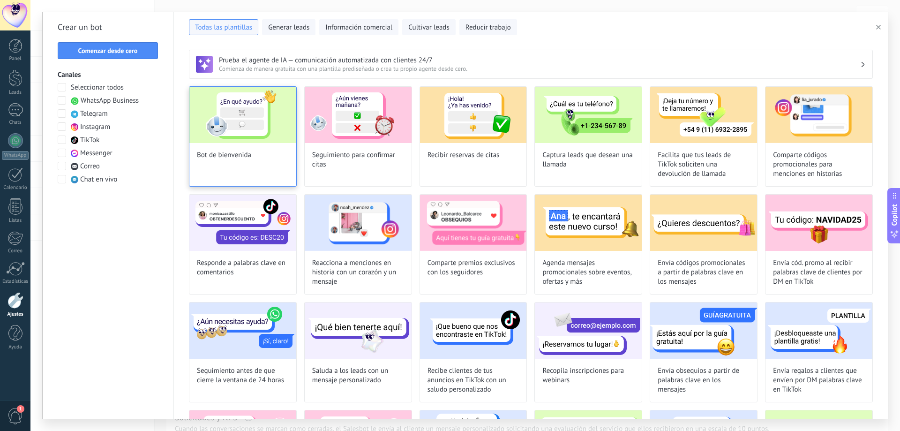
type input "**********"
click at [123, 47] on span "Comenzar desde cero" at bounding box center [108, 50] width 60 height 7
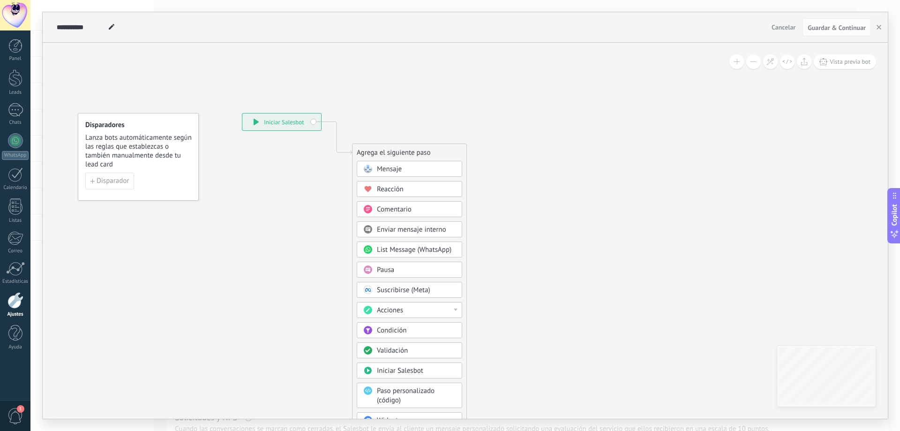
click at [296, 119] on div "**********" at bounding box center [281, 121] width 79 height 17
click at [409, 165] on div "Mensaje" at bounding box center [416, 169] width 79 height 9
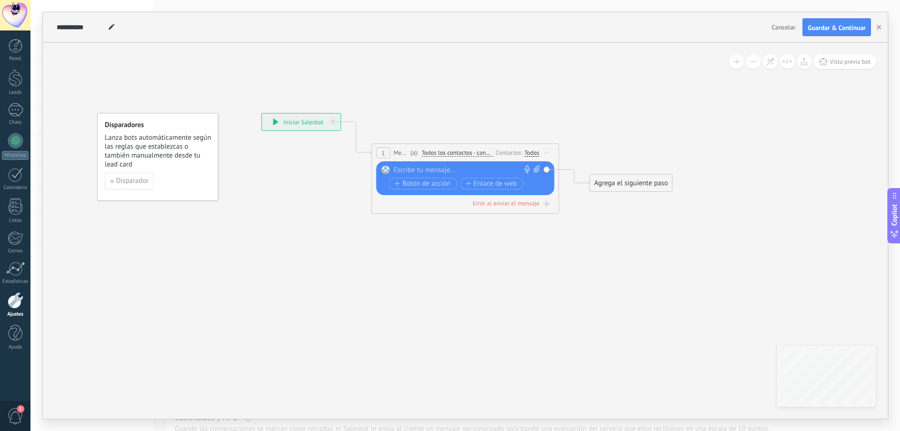
click at [536, 150] on div "Todos" at bounding box center [532, 153] width 15 height 8
click at [482, 165] on div "Reemplazar Quitar Convertir a mensaje de voz Arrastre la imagen aquí para adjun…" at bounding box center [465, 178] width 178 height 34
click at [426, 169] on div at bounding box center [463, 169] width 139 height 9
drag, startPoint x: 617, startPoint y: 134, endPoint x: 686, endPoint y: 111, distance: 73.1
click at [617, 134] on icon at bounding box center [451, 157] width 848 height 557
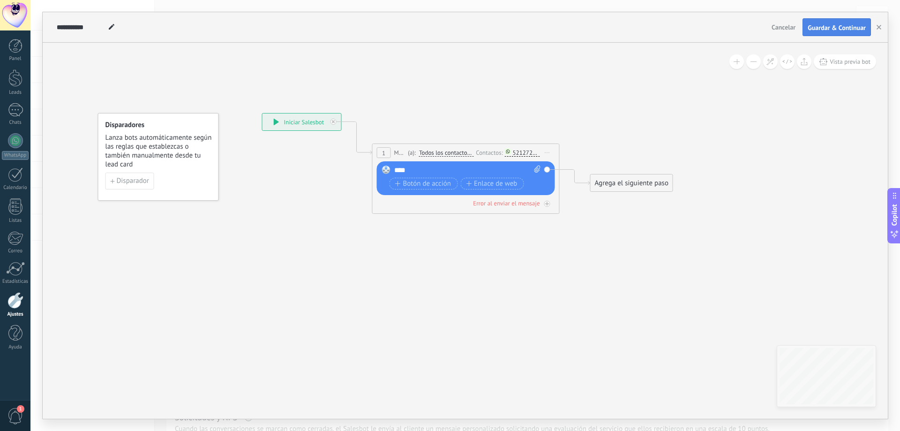
click at [827, 29] on span "Guardar & Continuar" at bounding box center [837, 27] width 58 height 7
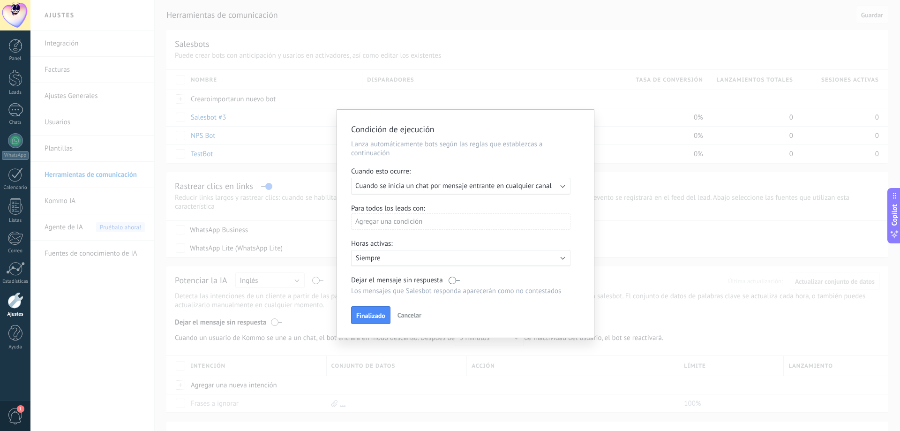
click at [414, 223] on div "Agregar una condición" at bounding box center [460, 221] width 219 height 16
click at [414, 223] on div at bounding box center [465, 224] width 257 height 228
click at [373, 315] on span "Finalizado" at bounding box center [370, 315] width 29 height 7
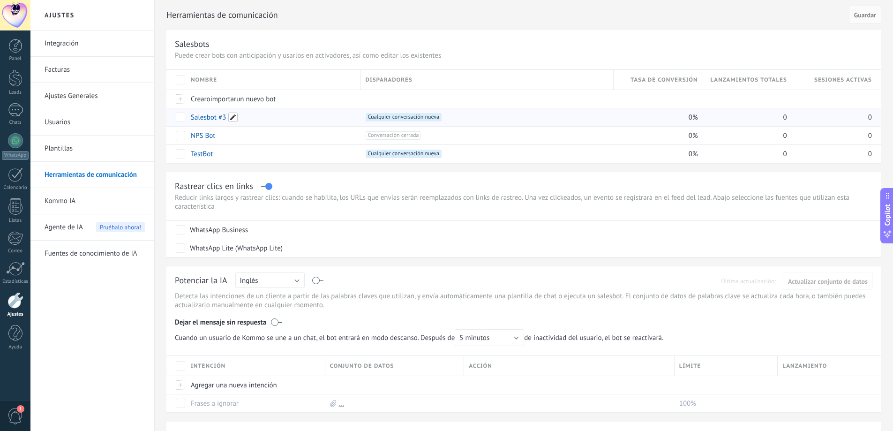
click at [232, 117] on span at bounding box center [232, 117] width 9 height 9
click at [177, 122] on div "**********" at bounding box center [523, 115] width 715 height 93
click at [233, 115] on span at bounding box center [232, 117] width 9 height 9
click at [232, 117] on input "**********" at bounding box center [272, 117] width 163 height 15
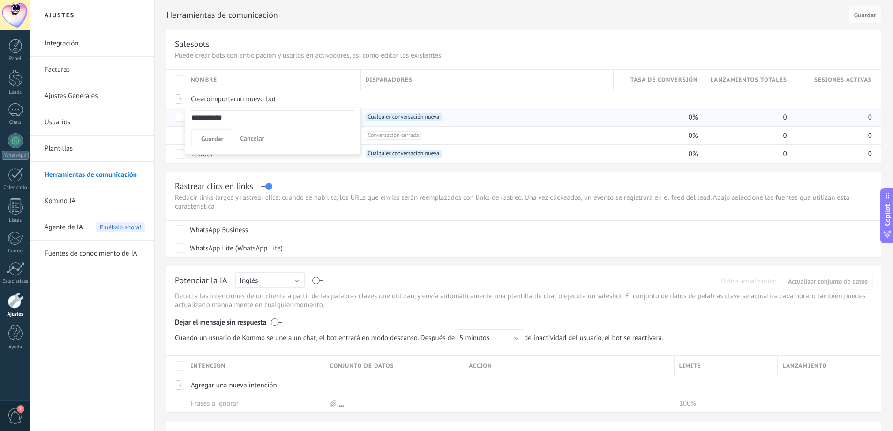
click at [232, 117] on input "**********" at bounding box center [272, 117] width 163 height 15
type input "**********"
click at [210, 140] on span "Guardar" at bounding box center [212, 138] width 22 height 7
click at [207, 116] on link "Workshop Orizaba" at bounding box center [218, 117] width 54 height 9
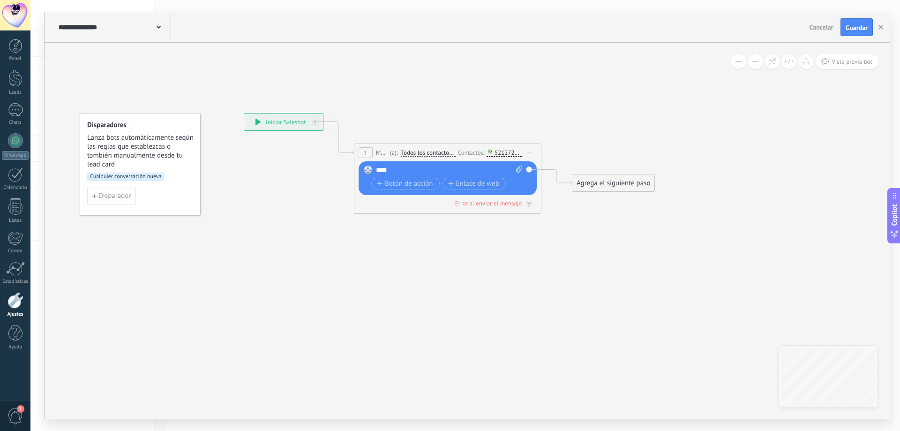
click at [289, 225] on icon at bounding box center [433, 164] width 848 height 570
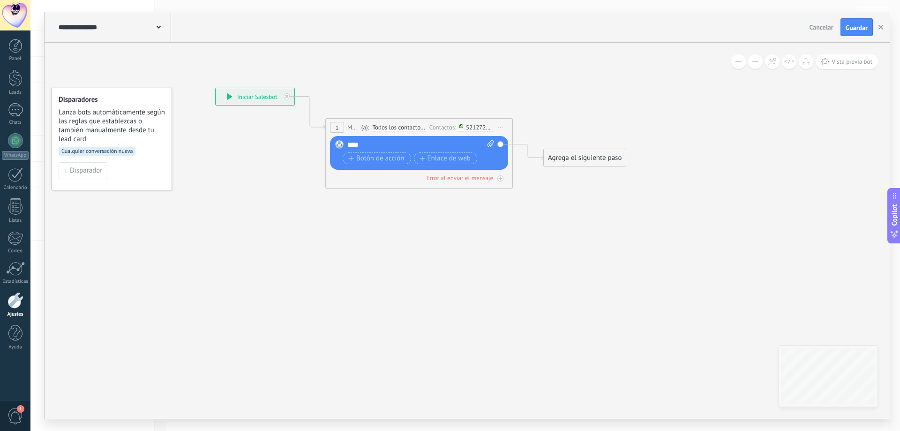
drag, startPoint x: 478, startPoint y: 294, endPoint x: 477, endPoint y: 269, distance: 24.9
click at [466, 269] on icon at bounding box center [405, 138] width 848 height 570
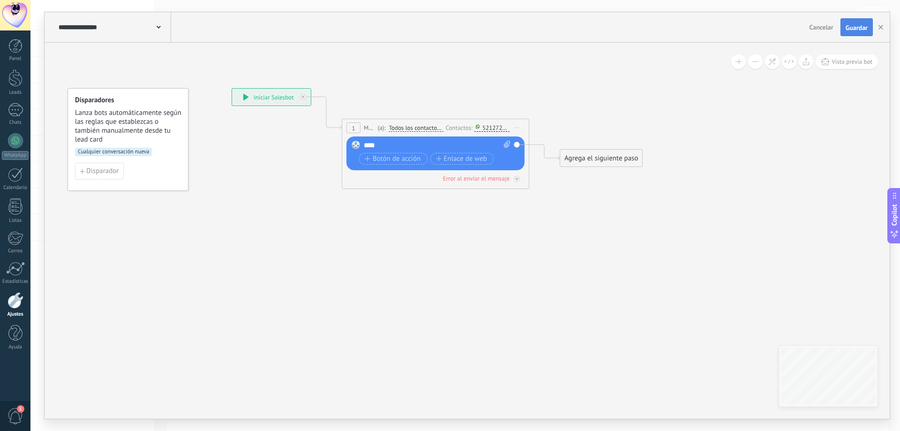
click at [861, 19] on button "Guardar" at bounding box center [857, 27] width 32 height 18
